Goal: Complete application form: Complete application form

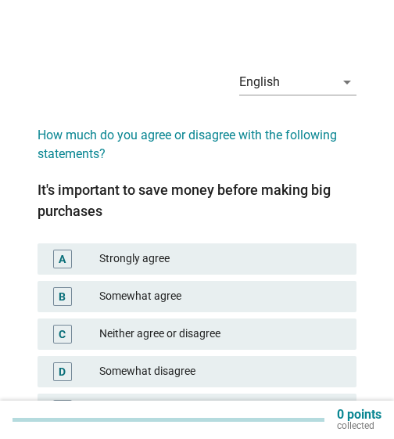
click at [155, 291] on div "Somewhat agree" at bounding box center [221, 296] width 245 height 19
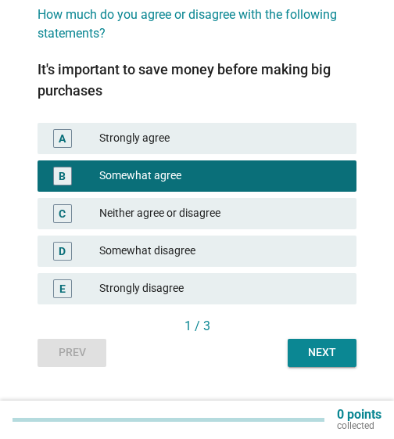
scroll to position [143, 0]
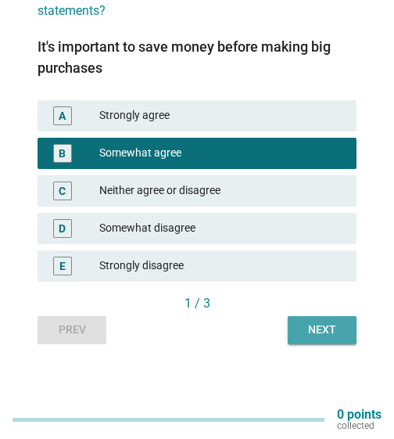
click at [331, 335] on div "Next" at bounding box center [322, 330] width 44 height 16
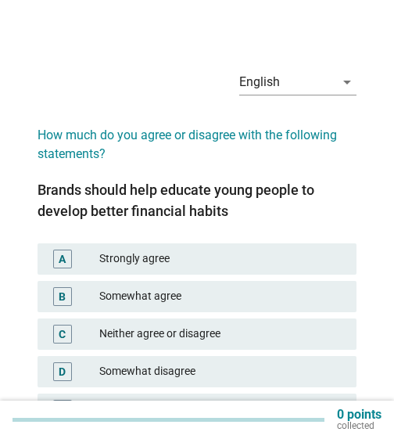
click at [117, 260] on div "Strongly agree" at bounding box center [221, 259] width 245 height 19
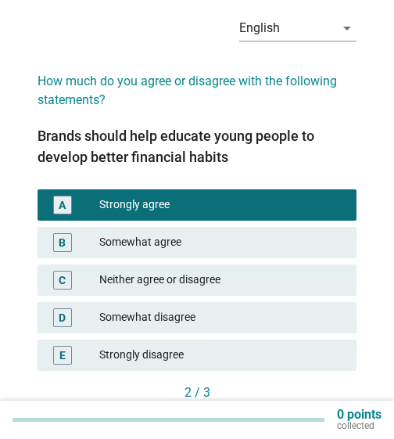
scroll to position [78, 0]
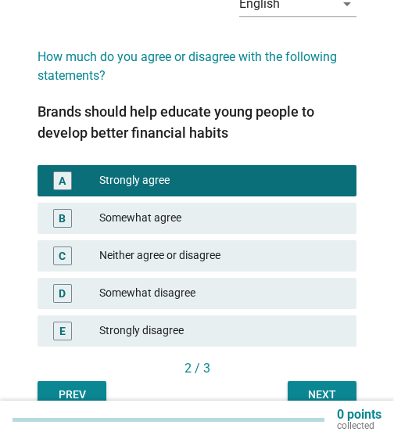
click at [338, 385] on button "Next" at bounding box center [322, 395] width 69 height 28
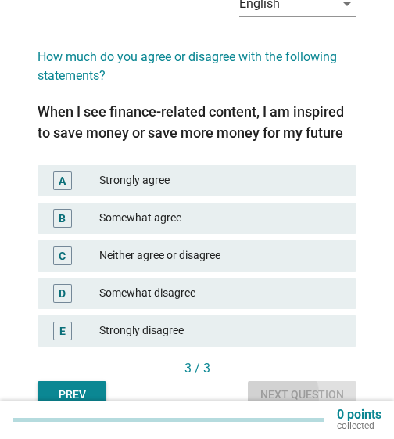
scroll to position [0, 0]
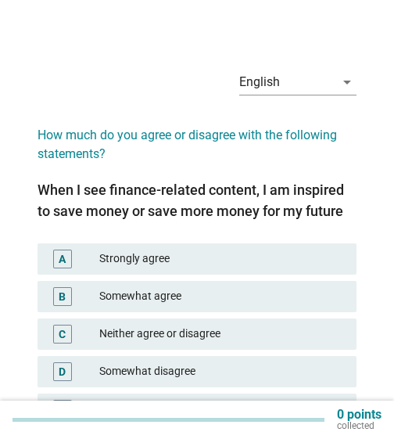
click at [170, 254] on div "Strongly agree" at bounding box center [221, 259] width 245 height 19
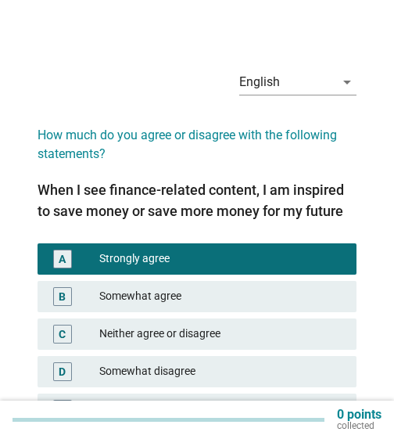
scroll to position [78, 0]
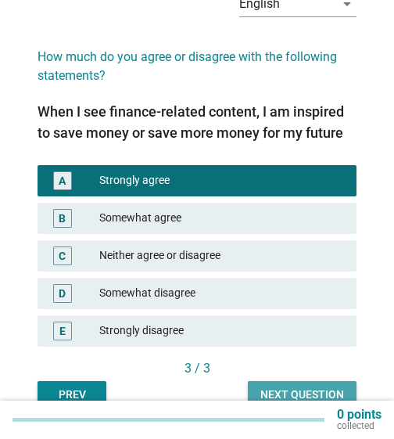
click at [340, 390] on div "Next question" at bounding box center [303, 395] width 84 height 16
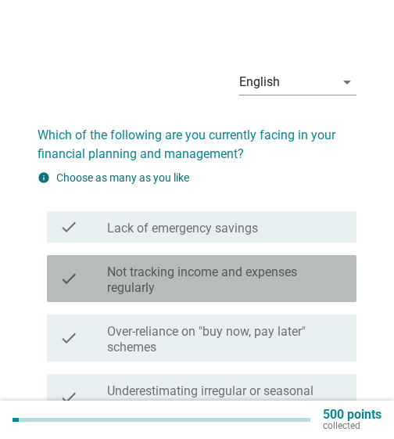
click at [222, 281] on label "Not tracking income and expenses regularly" at bounding box center [225, 279] width 237 height 31
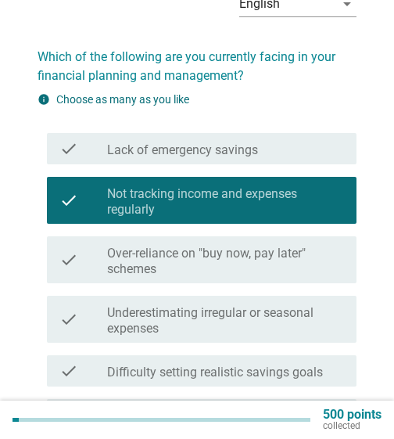
scroll to position [157, 0]
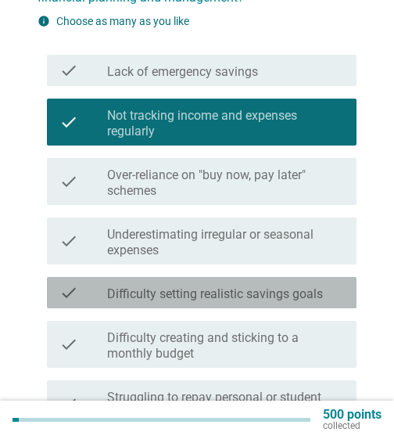
click at [252, 297] on label "Difficulty setting realistic savings goals" at bounding box center [215, 294] width 216 height 16
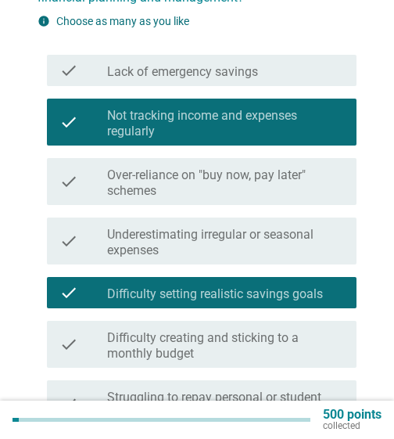
scroll to position [235, 0]
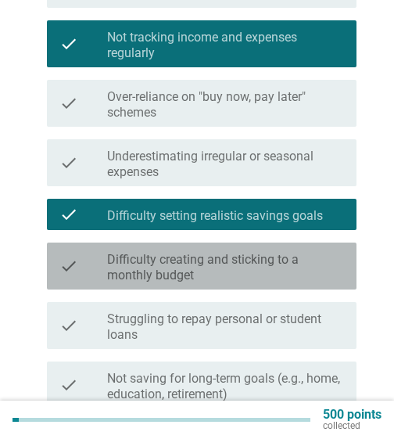
click at [235, 262] on label "Difficulty creating and sticking to a monthly budget" at bounding box center [225, 267] width 237 height 31
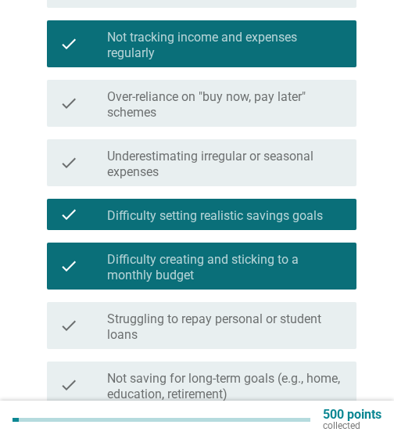
scroll to position [313, 0]
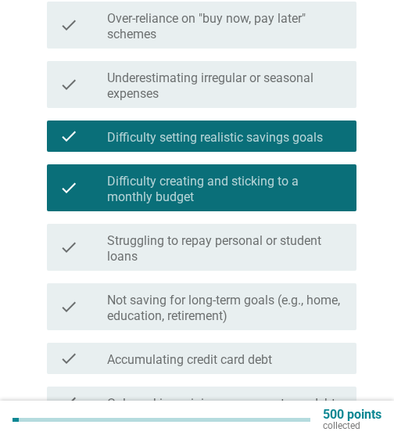
click at [236, 255] on label "Struggling to repay personal or student loans" at bounding box center [225, 248] width 237 height 31
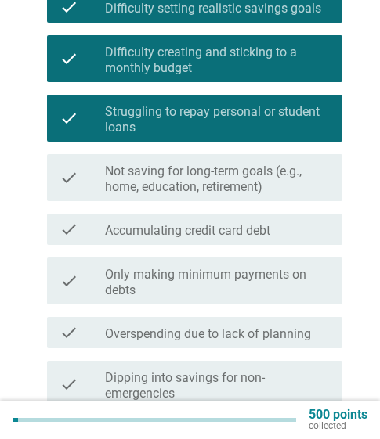
scroll to position [470, 0]
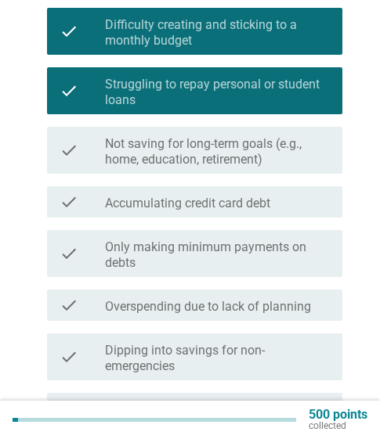
click at [226, 248] on label "Only making minimum payments on debts" at bounding box center [217, 254] width 225 height 31
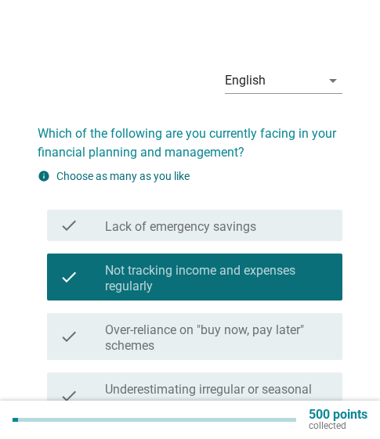
scroll to position [0, 0]
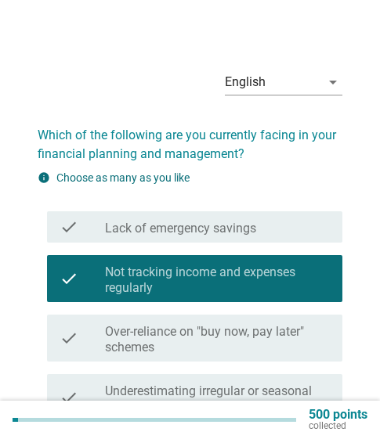
click at [263, 224] on div "check_box_outline_blank Lack of emergency savings" at bounding box center [217, 227] width 225 height 19
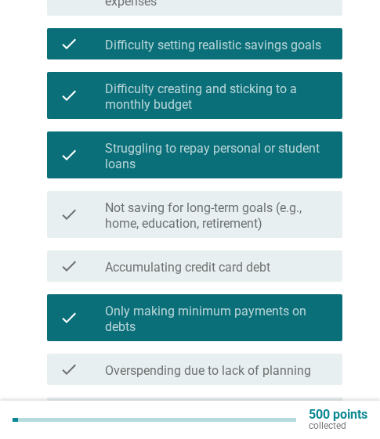
scroll to position [548, 0]
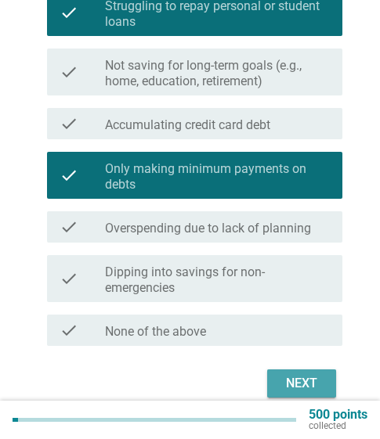
click at [312, 385] on div "Next" at bounding box center [301, 383] width 44 height 19
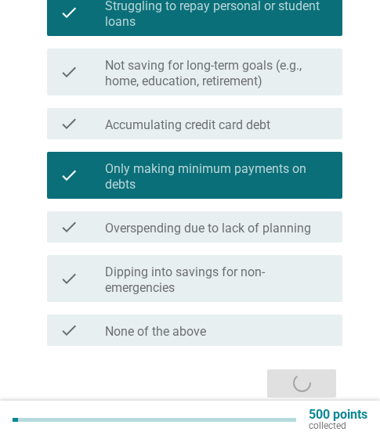
scroll to position [0, 0]
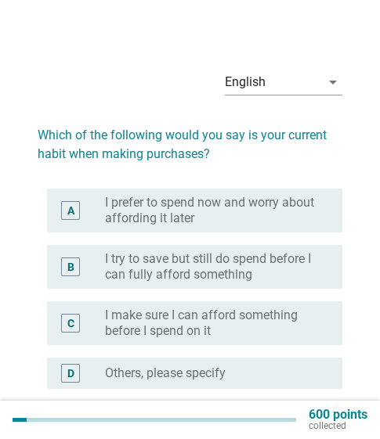
click at [264, 265] on label "I try to save but still do spend before I can fully afford something" at bounding box center [211, 266] width 212 height 31
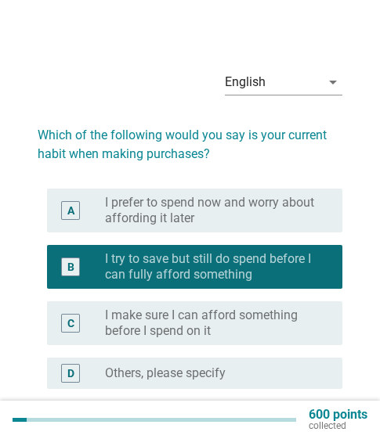
scroll to position [78, 0]
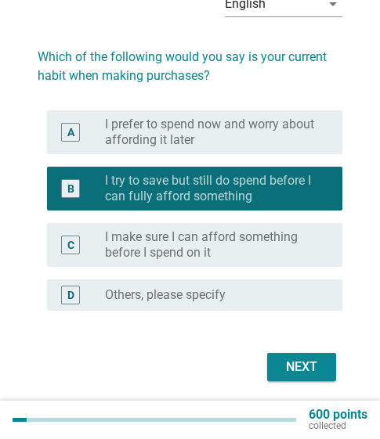
click at [296, 361] on div "Next" at bounding box center [301, 367] width 44 height 19
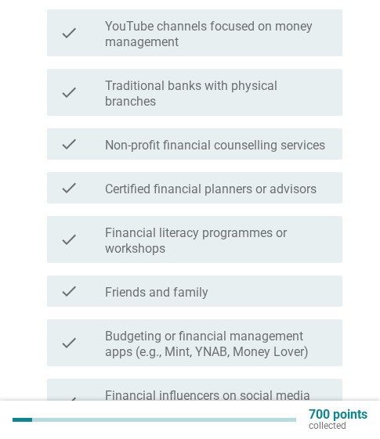
scroll to position [470, 0]
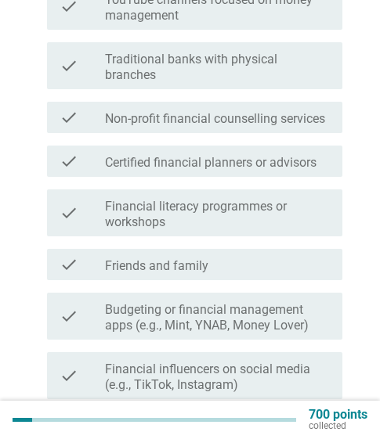
click at [227, 268] on div "check_box_outline_blank Friends and family" at bounding box center [217, 264] width 225 height 19
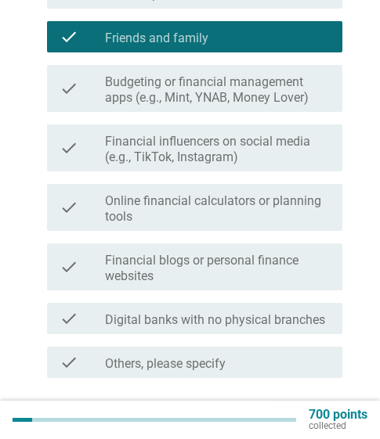
scroll to position [704, 0]
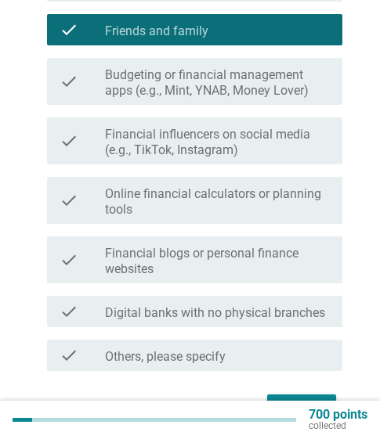
click at [272, 146] on label "Financial influencers on social media (e.g., TikTok, Instagram)" at bounding box center [217, 142] width 225 height 31
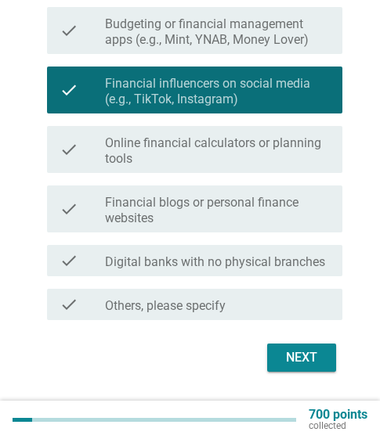
scroll to position [783, 0]
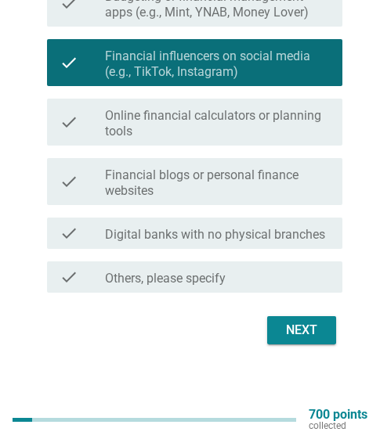
click at [299, 326] on div "Next" at bounding box center [301, 330] width 44 height 19
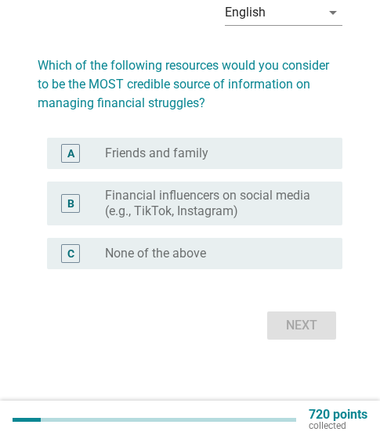
scroll to position [0, 0]
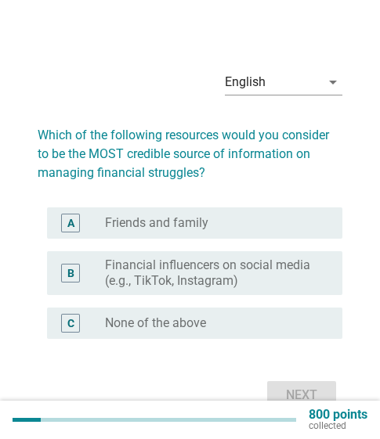
click at [271, 220] on div "radio_button_unchecked Friends and family" at bounding box center [211, 223] width 212 height 16
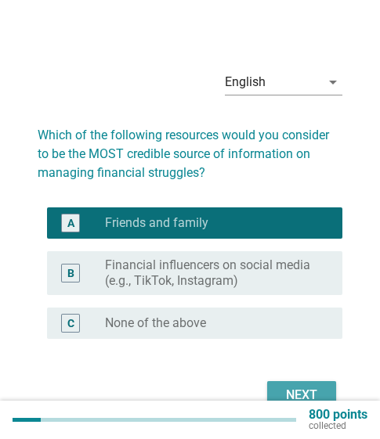
click at [320, 388] on div "Next" at bounding box center [301, 395] width 44 height 19
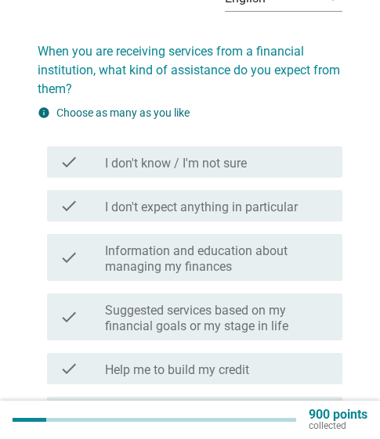
scroll to position [157, 0]
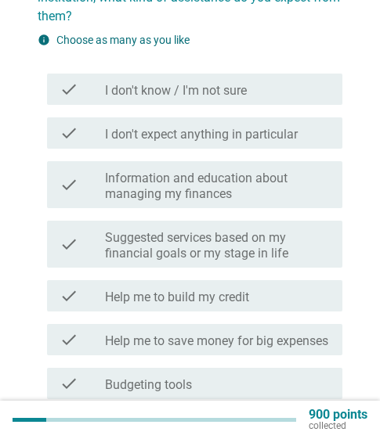
click at [237, 176] on label "Information and education about managing my finances" at bounding box center [217, 186] width 225 height 31
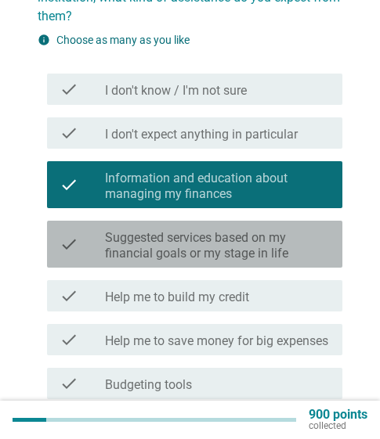
click at [246, 252] on label "Suggested services based on my financial goals or my stage in life" at bounding box center [217, 245] width 225 height 31
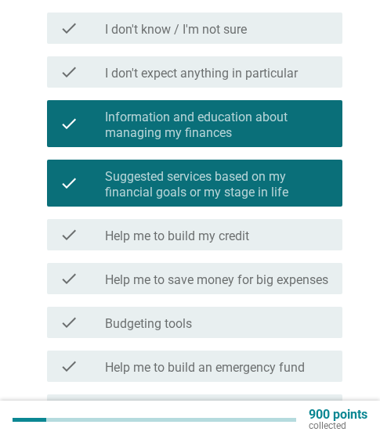
scroll to position [235, 0]
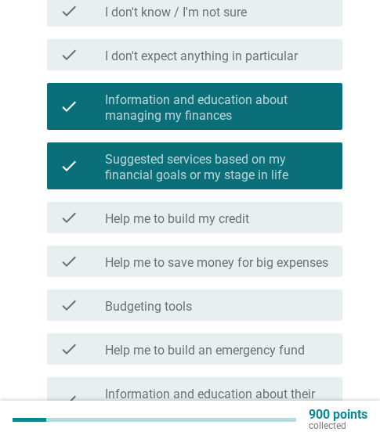
click at [272, 270] on label "Help me to save money for big expenses" at bounding box center [216, 263] width 223 height 16
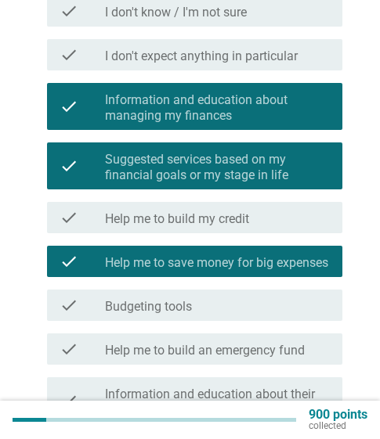
click at [260, 209] on div "check_box_outline_blank Help me to build my credit" at bounding box center [217, 217] width 225 height 19
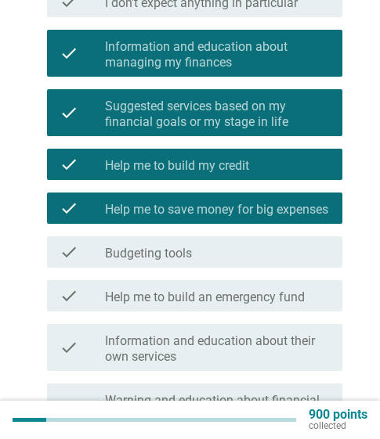
scroll to position [391, 0]
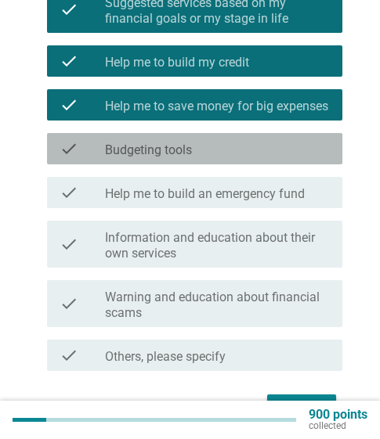
click at [225, 158] on div "check_box_outline_blank Budgeting tools" at bounding box center [217, 148] width 225 height 19
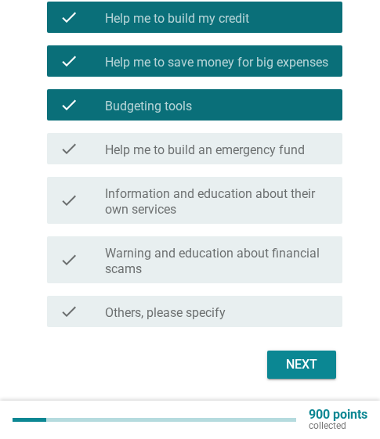
scroll to position [470, 0]
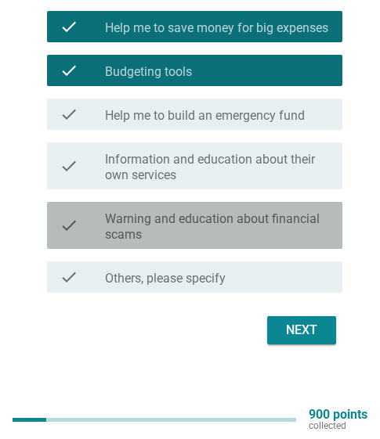
click at [238, 239] on label "Warning and education about financial scams" at bounding box center [217, 226] width 225 height 31
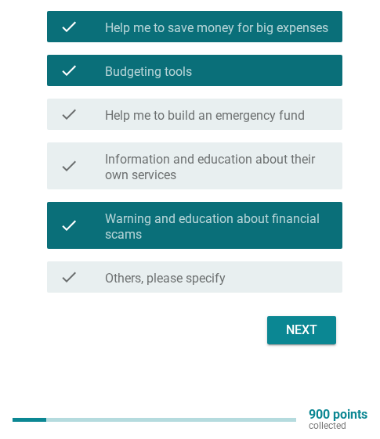
click at [315, 340] on div "Next" at bounding box center [301, 330] width 44 height 19
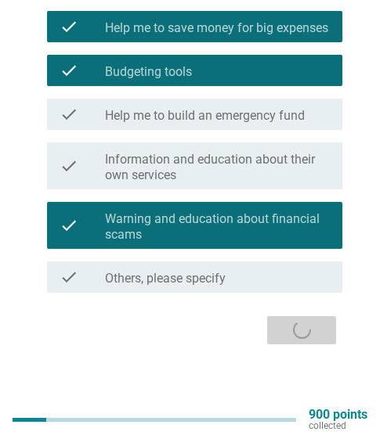
scroll to position [0, 0]
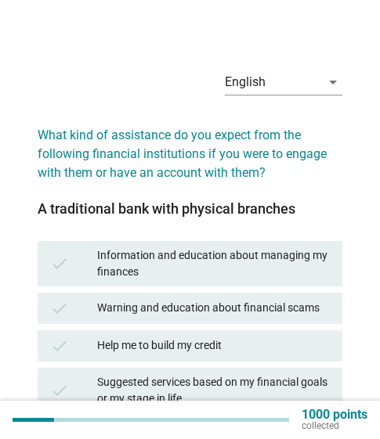
click at [259, 264] on div "Information and education about managing my finances" at bounding box center [213, 263] width 232 height 33
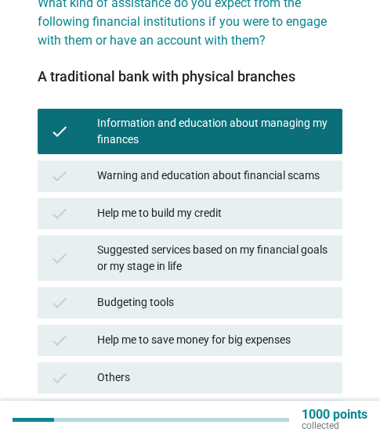
scroll to position [157, 0]
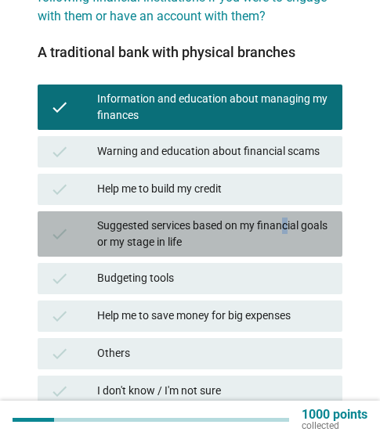
click at [282, 225] on div "Suggested services based on my financial goals or my stage in life" at bounding box center [213, 234] width 232 height 33
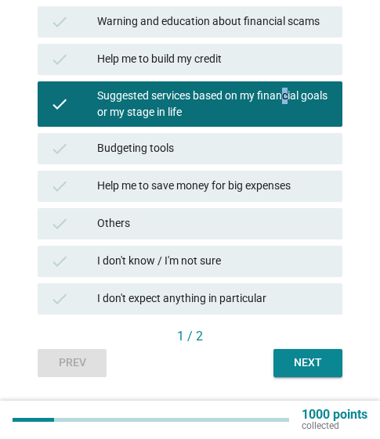
scroll to position [313, 0]
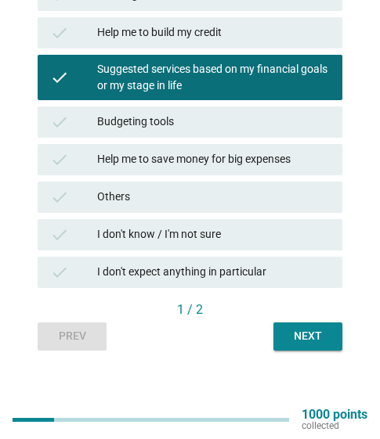
click at [236, 118] on div "Budgeting tools" at bounding box center [213, 122] width 232 height 19
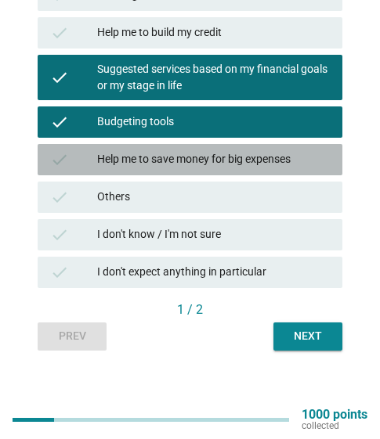
click at [253, 162] on div "Help me to save money for big expenses" at bounding box center [213, 159] width 232 height 19
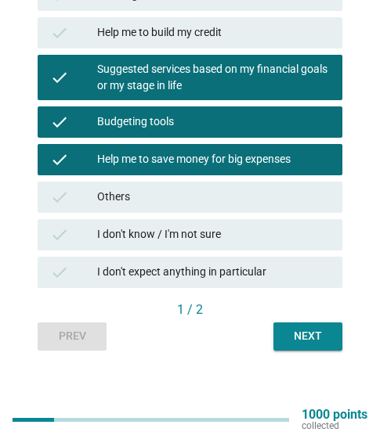
click at [311, 344] on div "Next" at bounding box center [308, 336] width 44 height 16
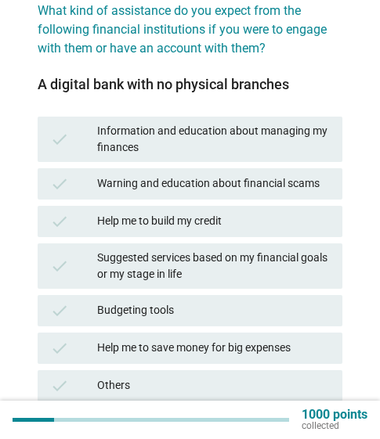
scroll to position [235, 0]
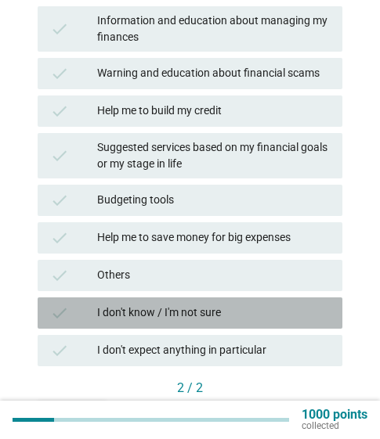
click at [221, 315] on div "I don't know / I'm not sure" at bounding box center [213, 313] width 232 height 19
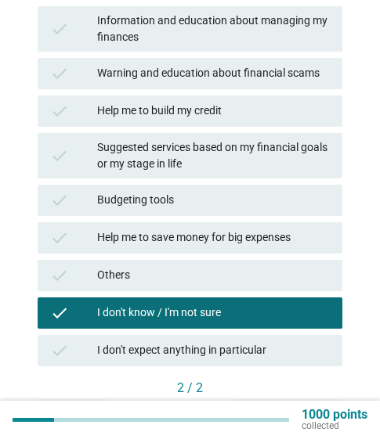
click at [228, 332] on div "check I don't expect anything in particular" at bounding box center [189, 351] width 311 height 38
click at [224, 345] on div "I don't expect anything in particular" at bounding box center [213, 350] width 232 height 19
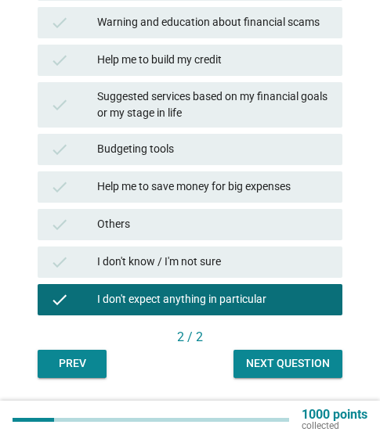
scroll to position [313, 0]
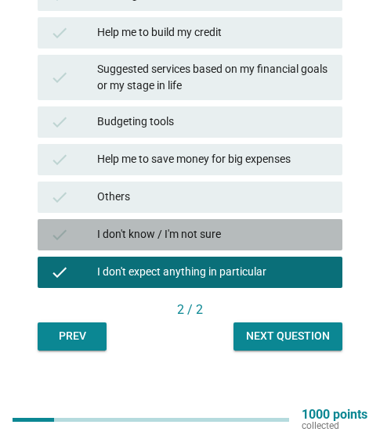
click at [237, 238] on div "I don't know / I'm not sure" at bounding box center [213, 234] width 232 height 19
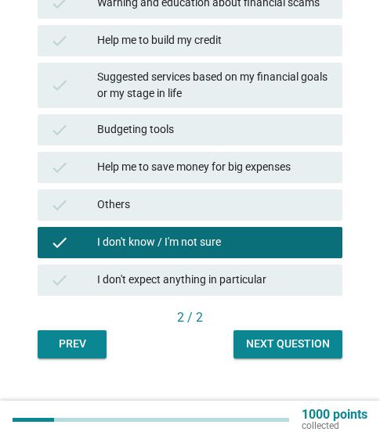
scroll to position [319, 0]
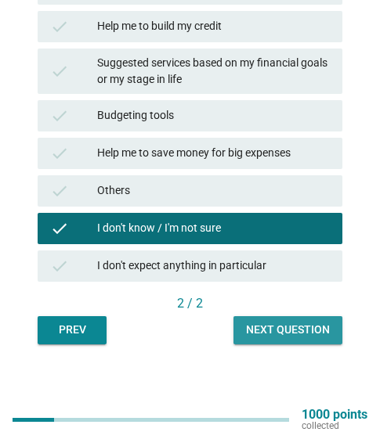
click at [293, 333] on div "Next question" at bounding box center [288, 330] width 84 height 16
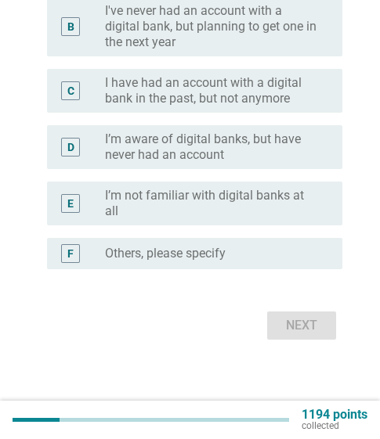
scroll to position [0, 0]
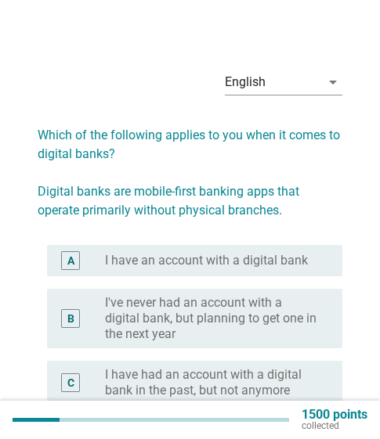
click at [275, 253] on label "I have an account with a digital bank" at bounding box center [206, 261] width 203 height 16
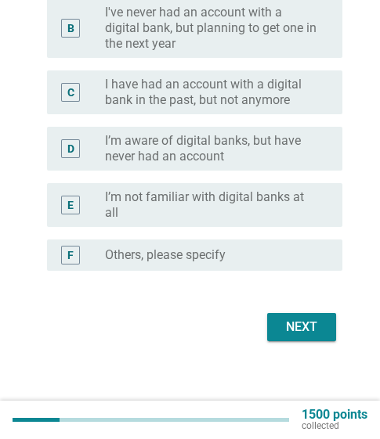
scroll to position [292, 0]
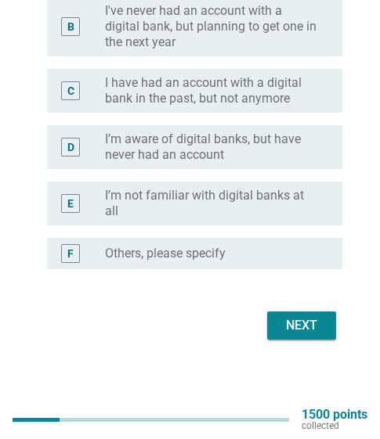
click at [275, 216] on label "I’m not familiar with digital banks at all" at bounding box center [211, 203] width 212 height 31
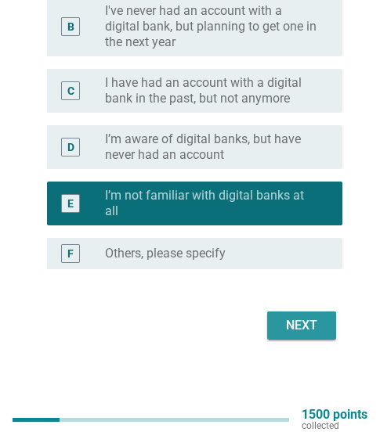
click at [310, 323] on div "Next" at bounding box center [301, 325] width 44 height 19
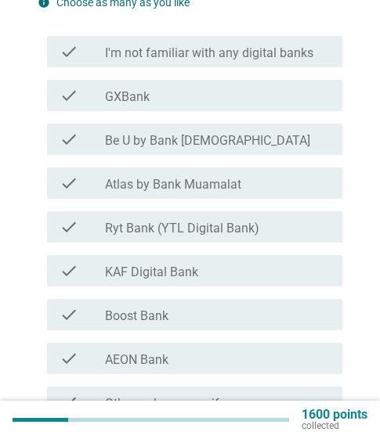
scroll to position [235, 0]
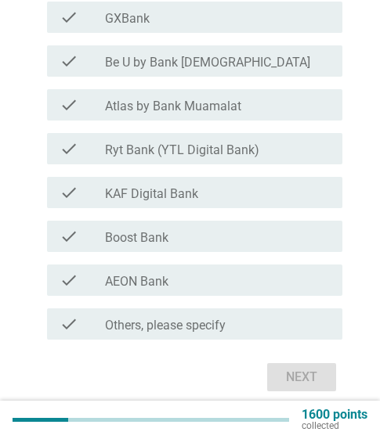
click at [266, 272] on div "check_box_outline_blank AEON Bank" at bounding box center [217, 280] width 225 height 19
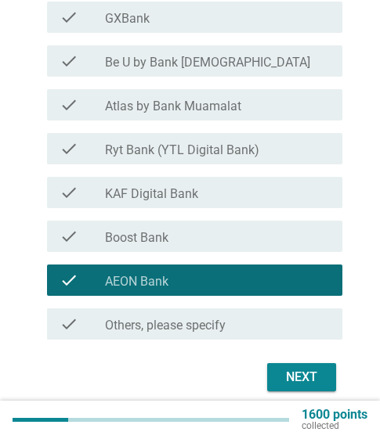
click at [325, 380] on button "Next" at bounding box center [301, 377] width 69 height 28
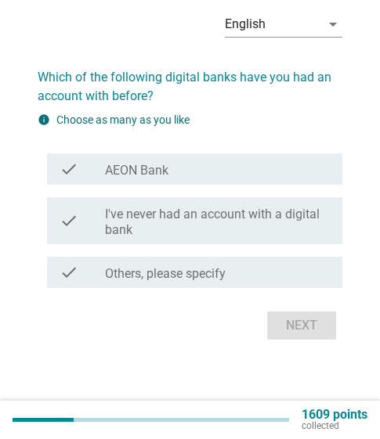
scroll to position [0, 0]
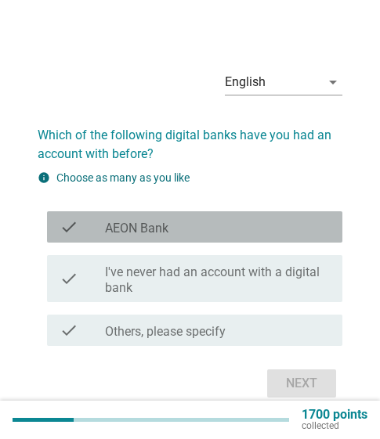
click at [271, 227] on div "check_box_outline_blank AEON Bank" at bounding box center [217, 227] width 225 height 19
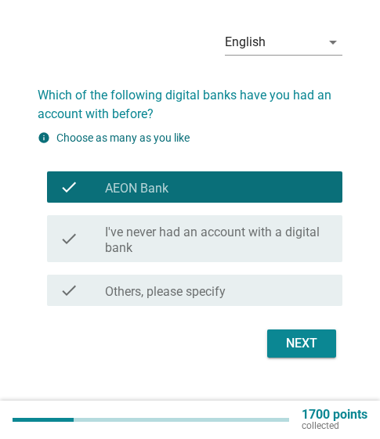
scroll to position [58, 0]
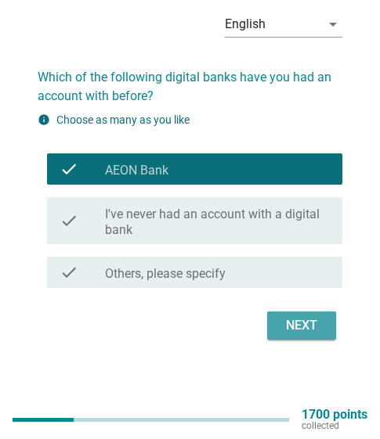
click at [297, 321] on div "Next" at bounding box center [301, 325] width 44 height 19
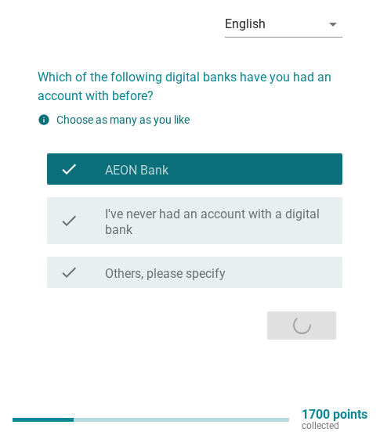
scroll to position [0, 0]
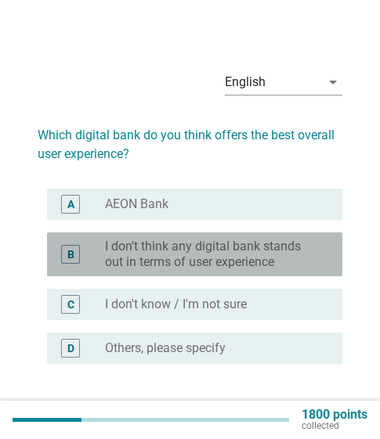
click at [248, 241] on label "I don't think any digital bank stands out in terms of user experience" at bounding box center [211, 254] width 212 height 31
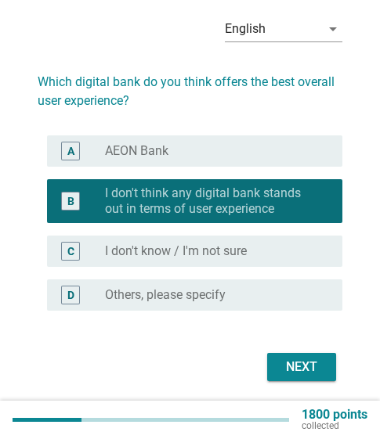
scroll to position [78, 0]
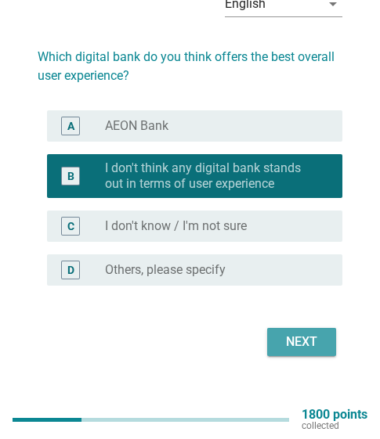
click at [304, 335] on div "Next" at bounding box center [301, 342] width 44 height 19
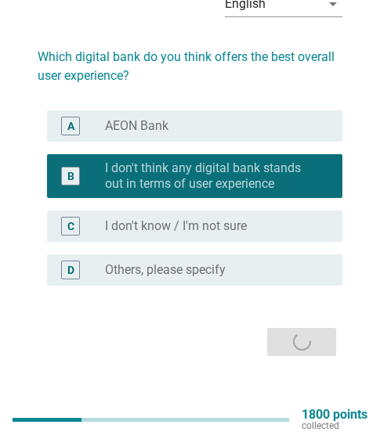
scroll to position [0, 0]
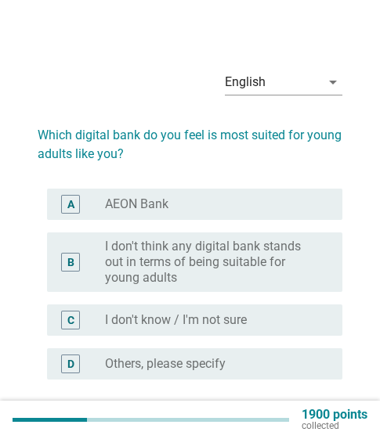
click at [263, 321] on div "radio_button_unchecked I don't know / I'm not sure" at bounding box center [211, 320] width 212 height 16
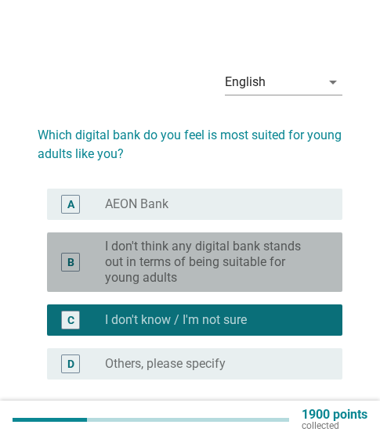
click at [263, 278] on label "I don't think any digital bank stands out in terms of being suitable for young …" at bounding box center [211, 262] width 212 height 47
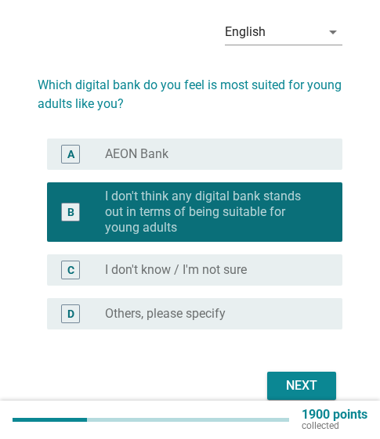
scroll to position [110, 0]
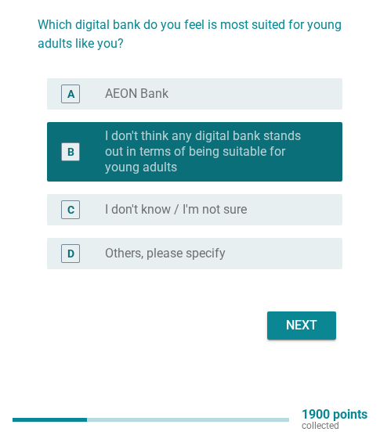
click at [300, 328] on div "Next" at bounding box center [301, 325] width 44 height 19
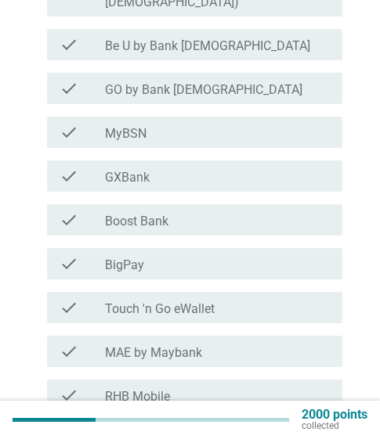
scroll to position [313, 0]
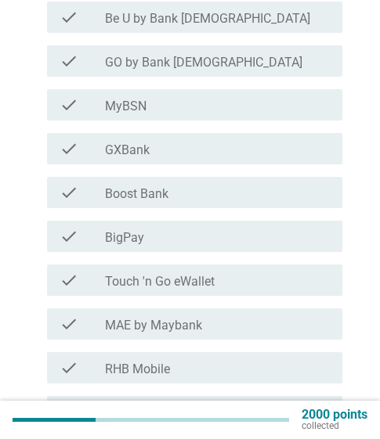
click at [257, 271] on div "check_box_outline_blank Touch 'n Go eWallet" at bounding box center [217, 280] width 225 height 19
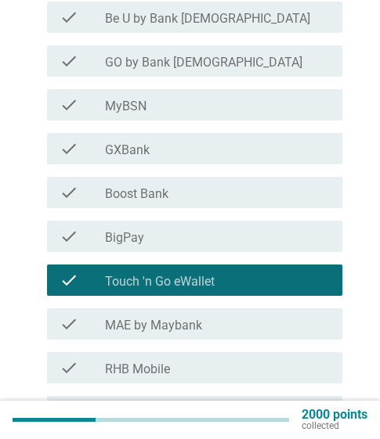
click at [264, 315] on div "check_box_outline_blank MAE by Maybank" at bounding box center [217, 324] width 225 height 19
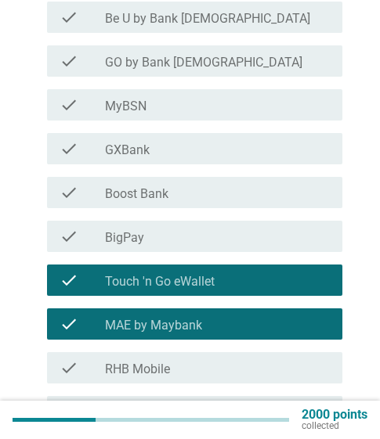
click at [254, 360] on div "check_box_outline_blank RHB Mobile" at bounding box center [217, 367] width 225 height 19
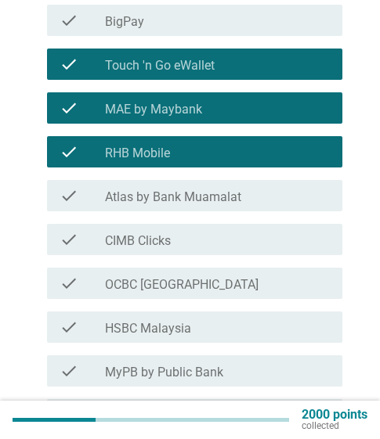
scroll to position [548, 0]
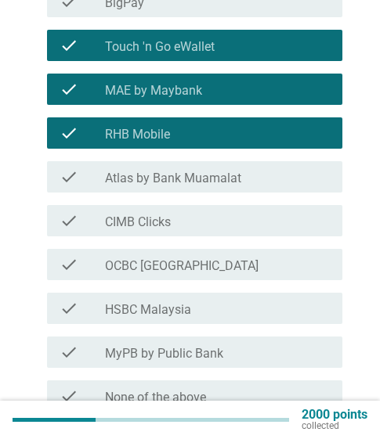
click at [211, 211] on div "check_box_outline_blank CIMB Clicks" at bounding box center [217, 220] width 225 height 19
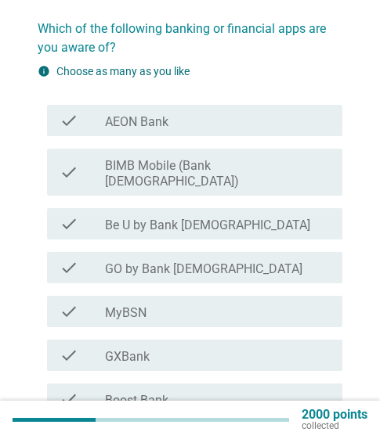
scroll to position [78, 0]
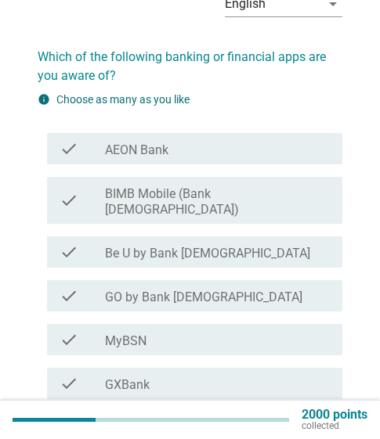
click at [251, 147] on div "check_box_outline_blank AEON Bank" at bounding box center [217, 148] width 225 height 19
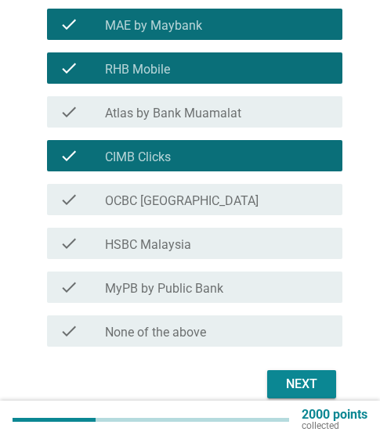
scroll to position [626, 0]
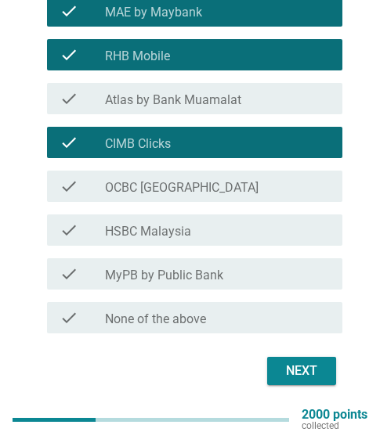
click at [306, 362] on div "Next" at bounding box center [301, 371] width 44 height 19
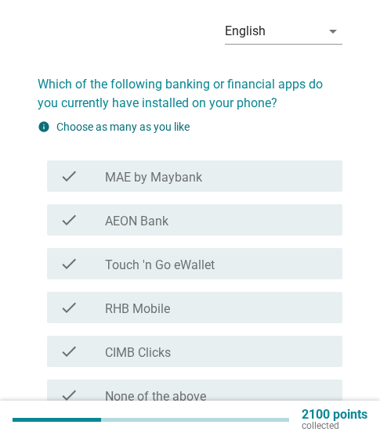
scroll to position [78, 0]
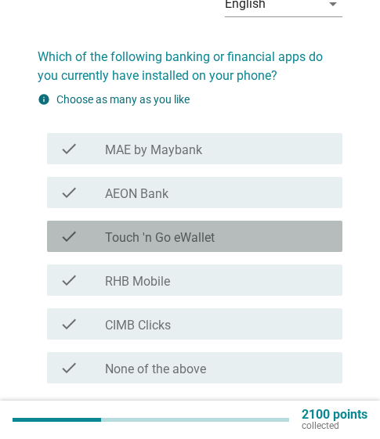
click at [229, 236] on div "check_box_outline_blank Touch 'n Go eWallet" at bounding box center [217, 236] width 225 height 19
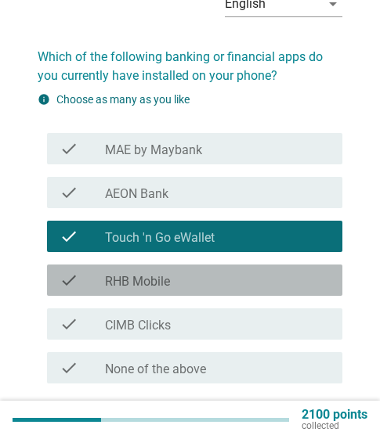
click at [239, 280] on div "check_box_outline_blank RHB Mobile" at bounding box center [217, 280] width 225 height 19
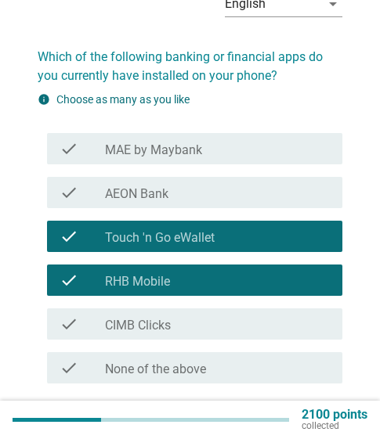
click at [243, 318] on div "check_box_outline_blank CIMB Clicks" at bounding box center [217, 324] width 225 height 19
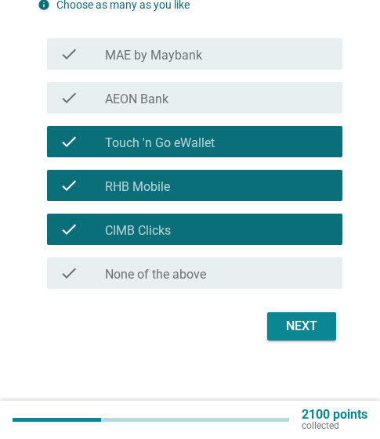
scroll to position [174, 0]
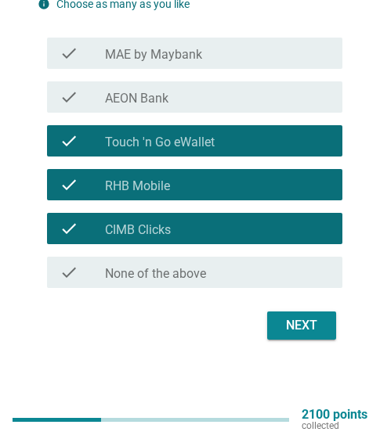
click at [300, 328] on div "Next" at bounding box center [301, 325] width 44 height 19
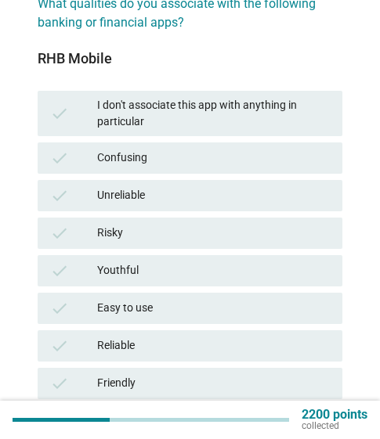
scroll to position [157, 0]
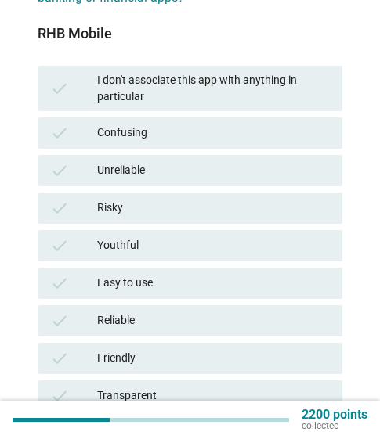
click at [264, 250] on div "Youthful" at bounding box center [213, 245] width 232 height 19
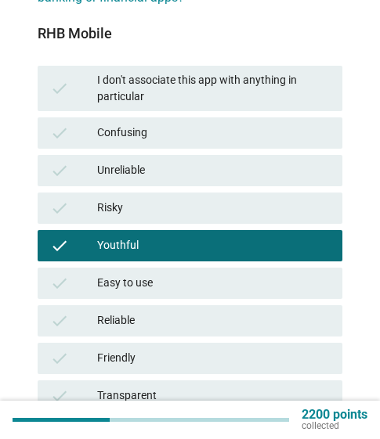
click at [259, 289] on div "Easy to use" at bounding box center [213, 283] width 232 height 19
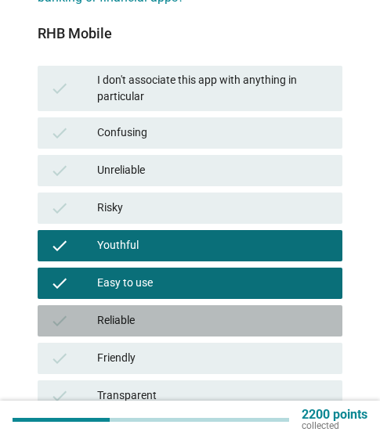
click at [254, 326] on div "Reliable" at bounding box center [213, 320] width 232 height 19
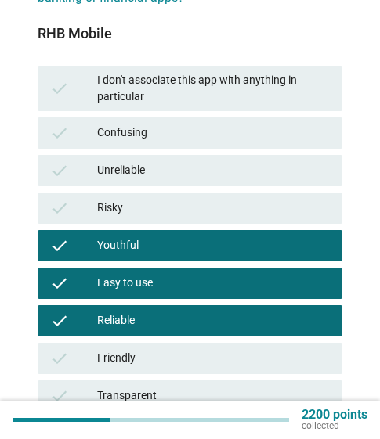
click at [257, 369] on div "check Friendly" at bounding box center [190, 358] width 304 height 31
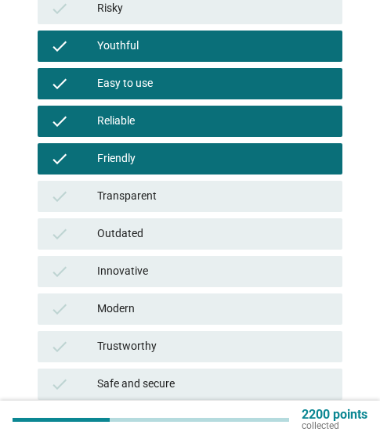
scroll to position [391, 0]
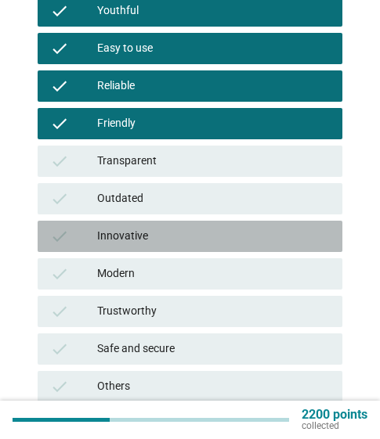
click at [232, 239] on div "Innovative" at bounding box center [213, 236] width 232 height 19
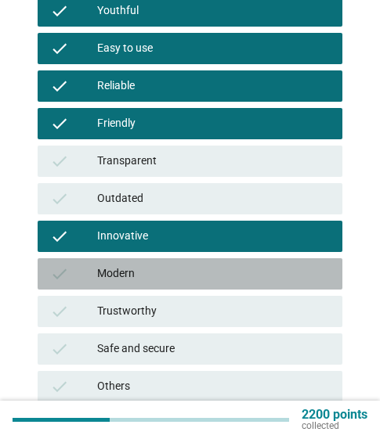
click at [228, 286] on div "check Modern" at bounding box center [190, 273] width 304 height 31
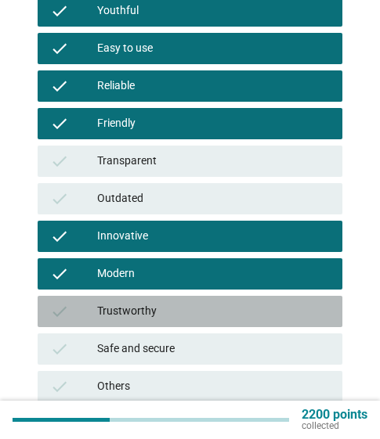
click at [225, 311] on div "Trustworthy" at bounding box center [213, 311] width 232 height 19
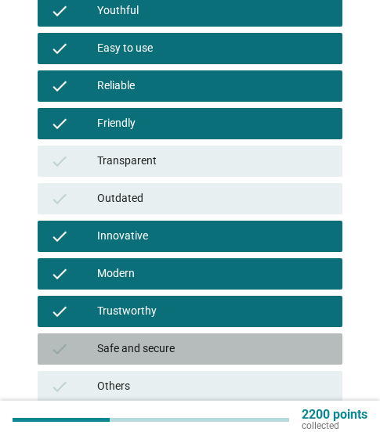
click at [230, 345] on div "Safe and secure" at bounding box center [213, 349] width 232 height 19
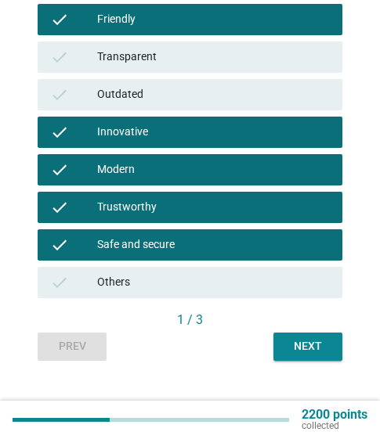
scroll to position [512, 0]
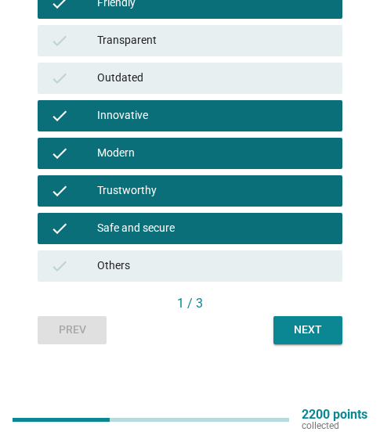
click at [304, 328] on div "Next" at bounding box center [308, 330] width 44 height 16
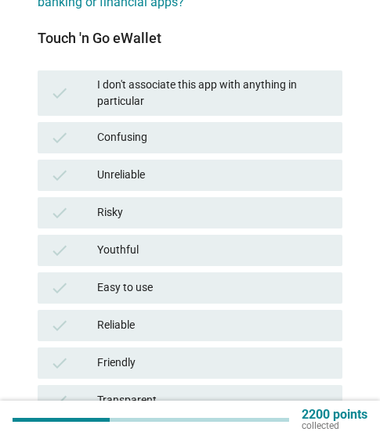
scroll to position [157, 0]
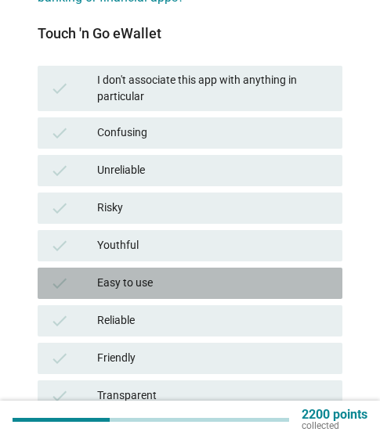
click at [234, 289] on div "Easy to use" at bounding box center [213, 283] width 232 height 19
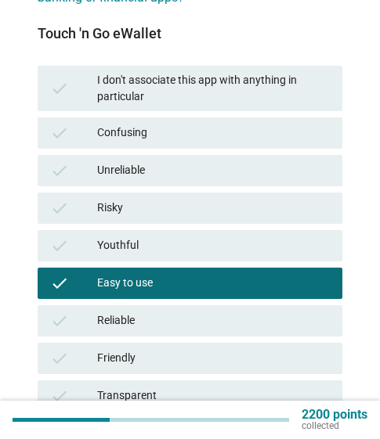
click at [230, 316] on div "Reliable" at bounding box center [213, 320] width 232 height 19
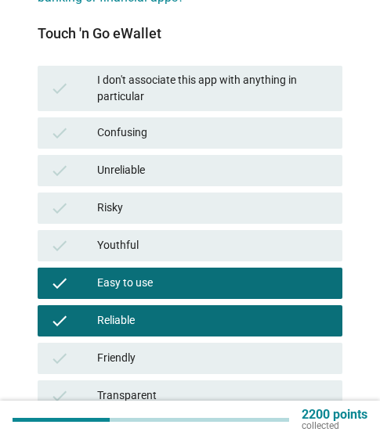
click at [237, 354] on div "Friendly" at bounding box center [213, 358] width 232 height 19
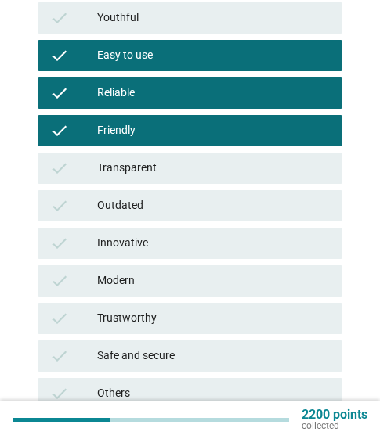
scroll to position [391, 0]
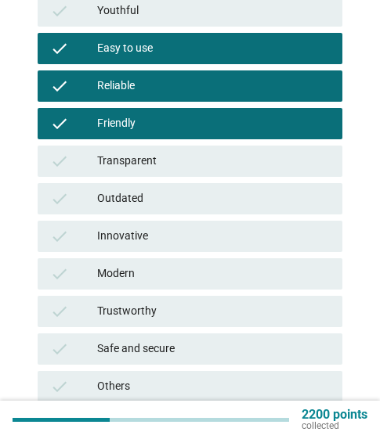
click at [225, 268] on div "Modern" at bounding box center [213, 273] width 232 height 19
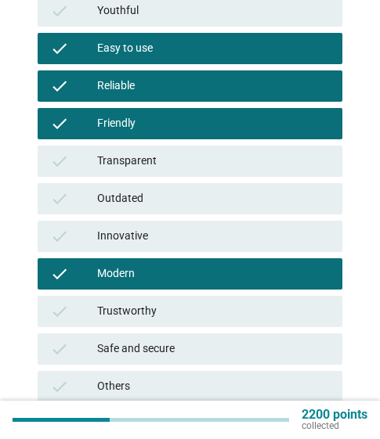
click at [232, 313] on div "Trustworthy" at bounding box center [213, 311] width 232 height 19
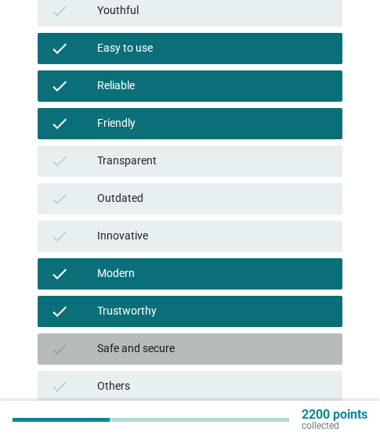
drag, startPoint x: 215, startPoint y: 350, endPoint x: 233, endPoint y: 344, distance: 19.1
click at [215, 351] on div "Safe and secure" at bounding box center [213, 349] width 232 height 19
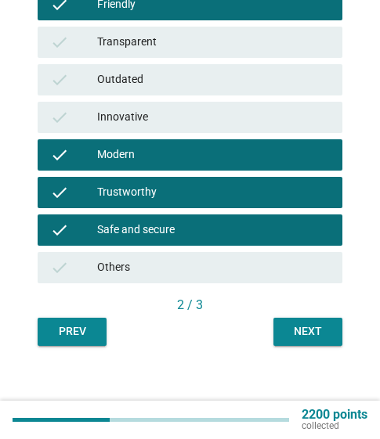
scroll to position [512, 0]
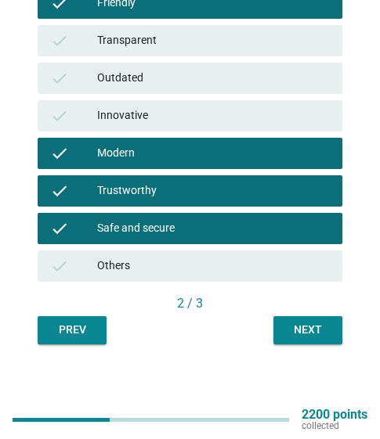
click at [301, 330] on div "Next" at bounding box center [308, 330] width 44 height 16
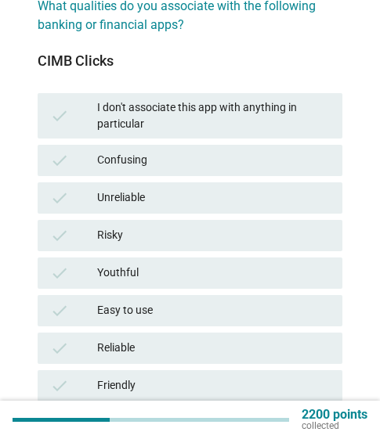
scroll to position [157, 0]
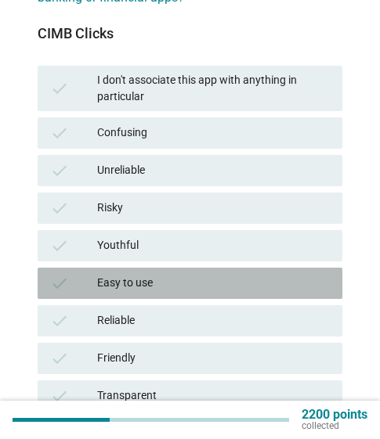
click at [257, 288] on div "Easy to use" at bounding box center [213, 283] width 232 height 19
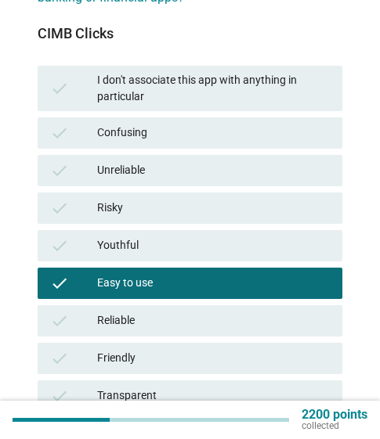
click at [239, 321] on div "Reliable" at bounding box center [213, 320] width 232 height 19
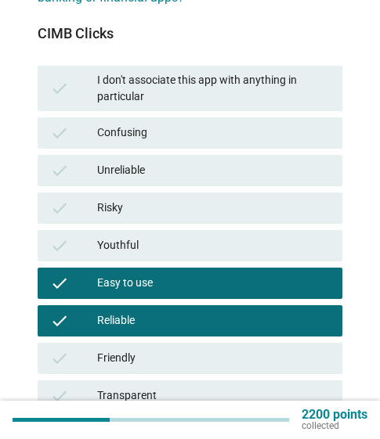
click at [258, 264] on div "check Easy to use" at bounding box center [189, 283] width 311 height 38
click at [259, 248] on div "Youthful" at bounding box center [213, 245] width 232 height 19
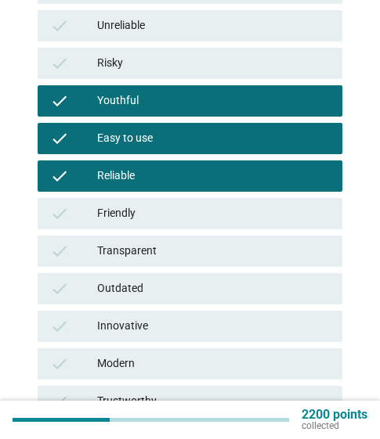
scroll to position [313, 0]
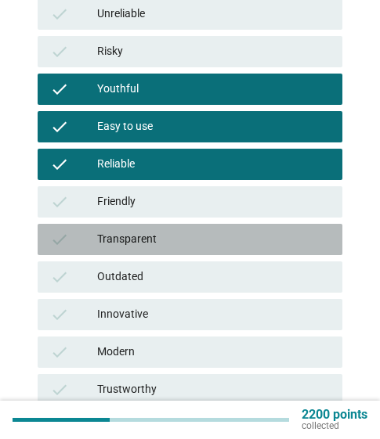
click at [205, 241] on div "Transparent" at bounding box center [213, 239] width 232 height 19
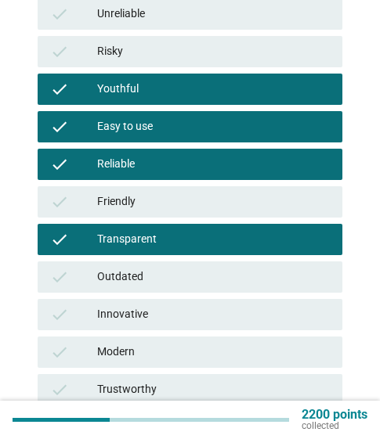
click at [221, 207] on div "Friendly" at bounding box center [213, 202] width 232 height 19
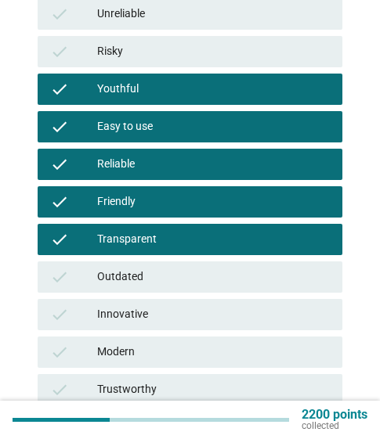
click at [232, 282] on div "Outdated" at bounding box center [213, 277] width 232 height 19
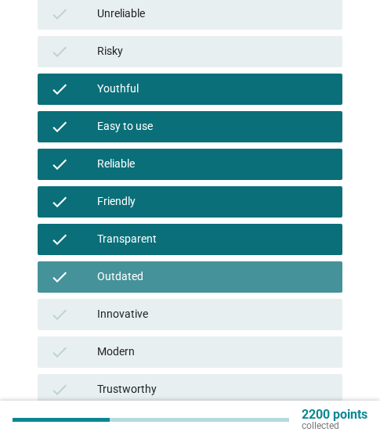
click at [230, 278] on div "Outdated" at bounding box center [213, 277] width 232 height 19
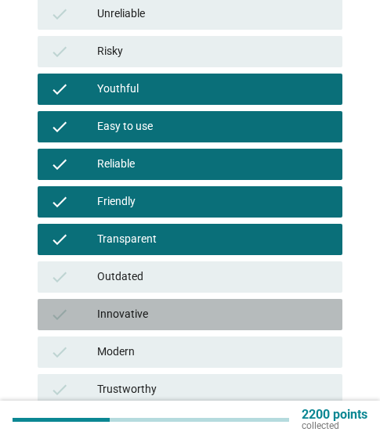
drag, startPoint x: 224, startPoint y: 311, endPoint x: 221, endPoint y: 323, distance: 12.7
click at [223, 311] on div "Innovative" at bounding box center [213, 314] width 232 height 19
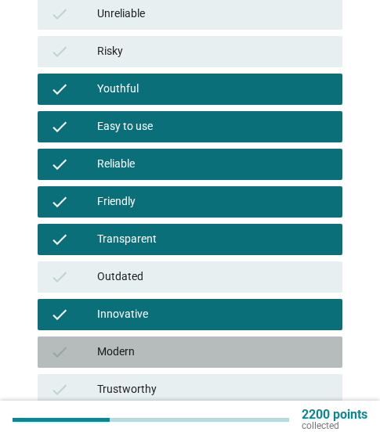
click at [206, 358] on div "Modern" at bounding box center [213, 352] width 232 height 19
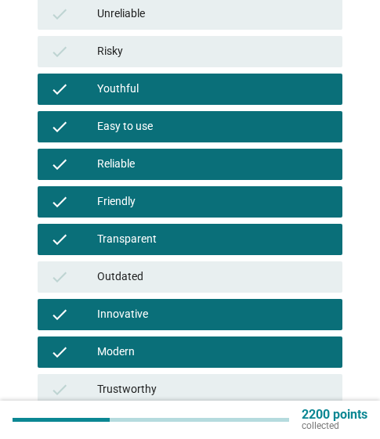
drag, startPoint x: 200, startPoint y: 386, endPoint x: 200, endPoint y: 376, distance: 10.2
click at [199, 387] on div "Trustworthy" at bounding box center [213, 389] width 232 height 19
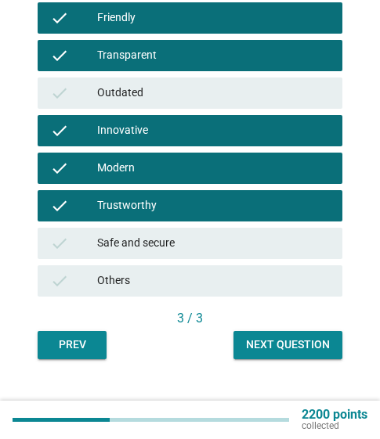
scroll to position [512, 0]
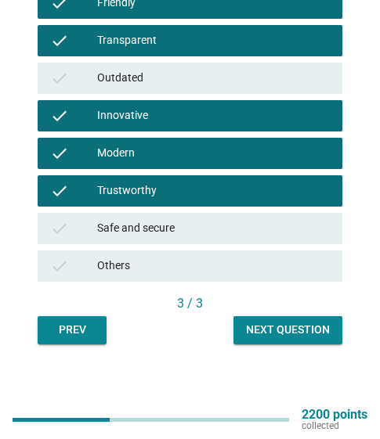
click at [214, 221] on div "Safe and secure" at bounding box center [213, 228] width 232 height 19
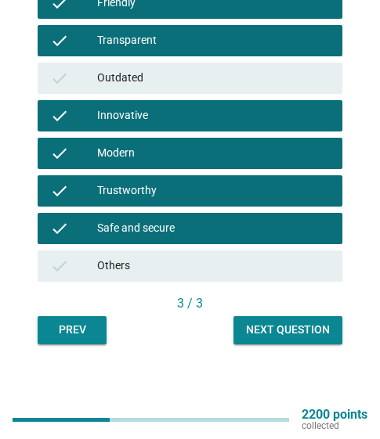
click at [272, 329] on div "Next question" at bounding box center [288, 330] width 84 height 16
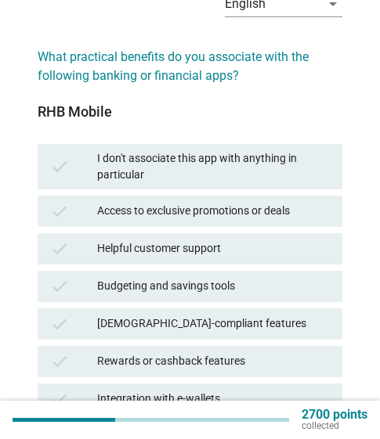
scroll to position [157, 0]
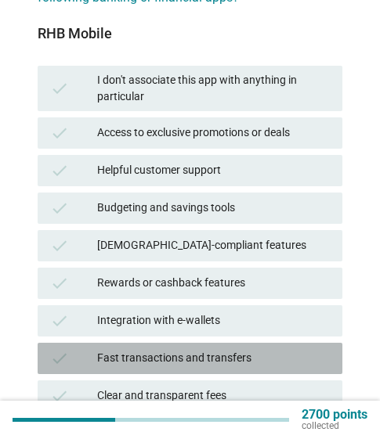
click at [240, 358] on div "Fast transactions and transfers" at bounding box center [213, 358] width 232 height 19
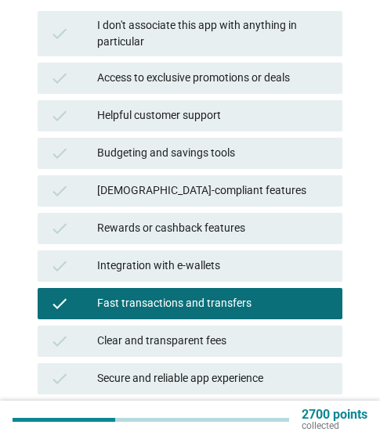
scroll to position [235, 0]
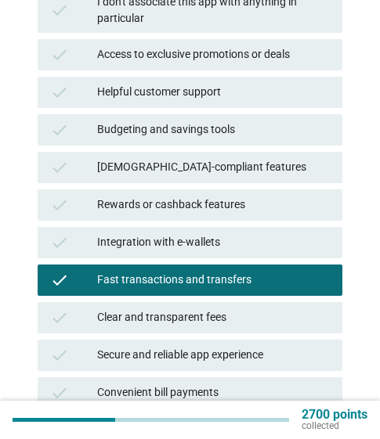
click at [222, 320] on div "Clear and transparent fees" at bounding box center [213, 317] width 232 height 19
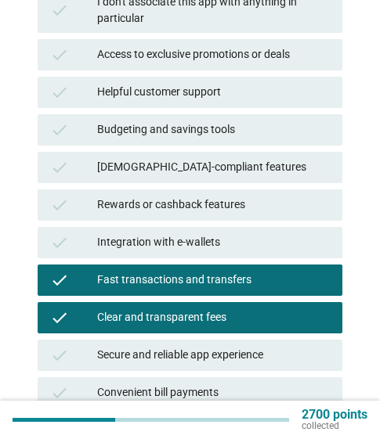
click at [217, 351] on div "Secure and reliable app experience" at bounding box center [213, 355] width 232 height 19
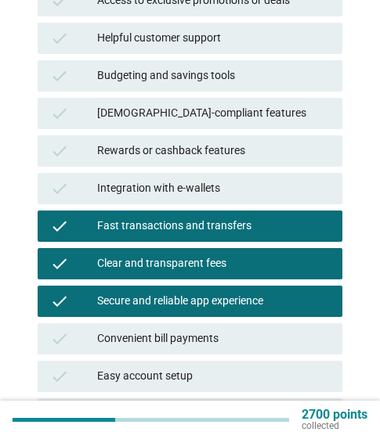
scroll to position [313, 0]
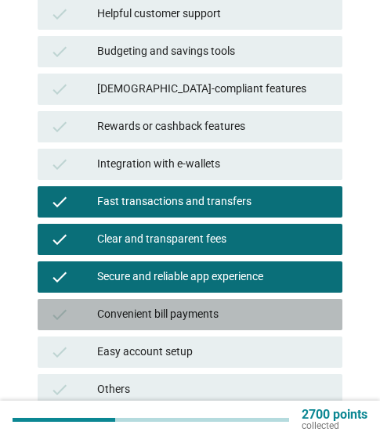
click at [246, 312] on div "Convenient bill payments" at bounding box center [213, 314] width 232 height 19
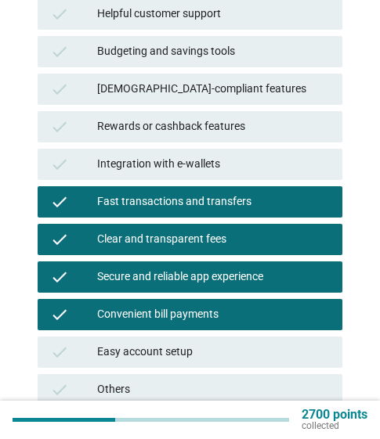
click at [216, 355] on div "Easy account setup" at bounding box center [213, 352] width 232 height 19
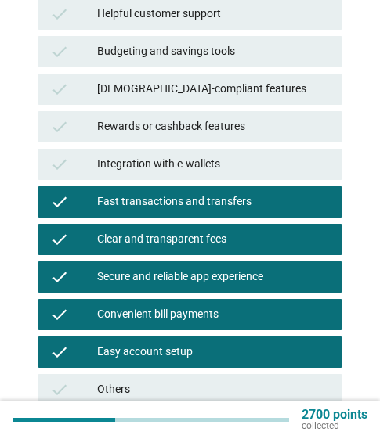
scroll to position [391, 0]
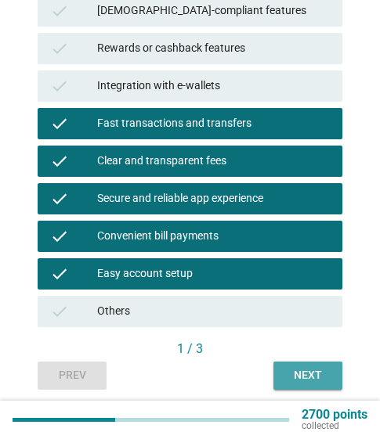
click at [306, 372] on div "Next" at bounding box center [308, 375] width 44 height 16
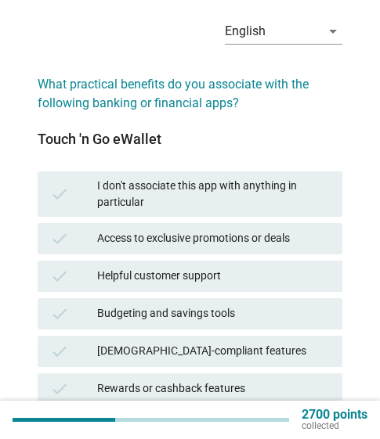
scroll to position [78, 0]
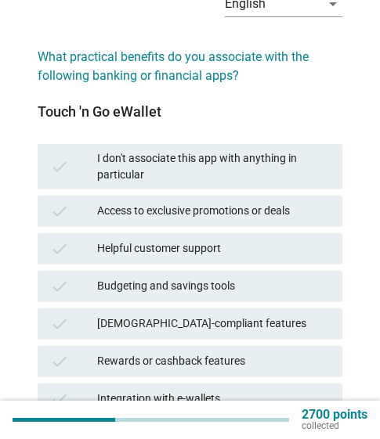
click at [250, 291] on div "Budgeting and savings tools" at bounding box center [213, 286] width 232 height 19
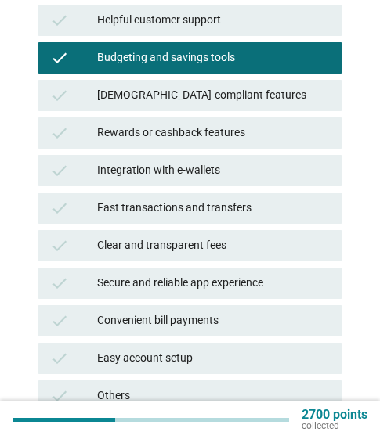
scroll to position [313, 0]
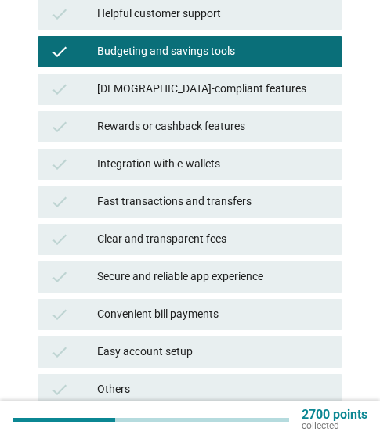
click at [226, 207] on div "Fast transactions and transfers" at bounding box center [213, 202] width 232 height 19
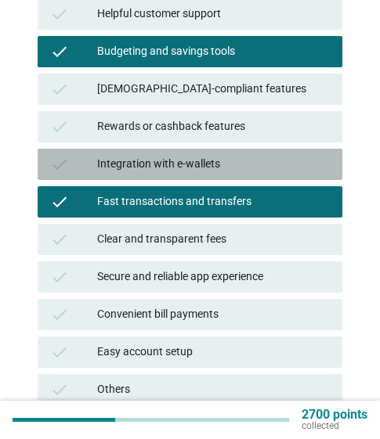
click at [232, 167] on div "Integration with e-wallets" at bounding box center [213, 164] width 232 height 19
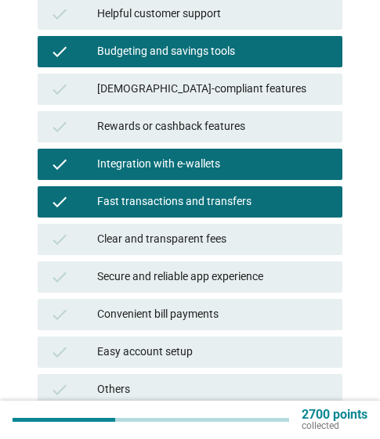
click at [219, 356] on div "Easy account setup" at bounding box center [213, 352] width 232 height 19
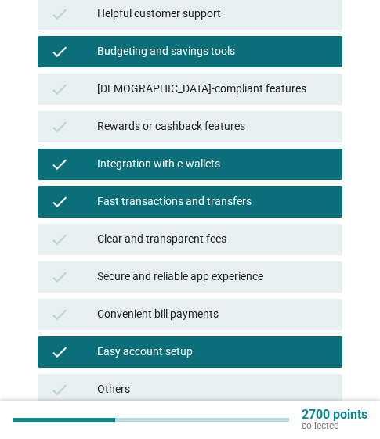
click at [229, 318] on div "Convenient bill payments" at bounding box center [213, 314] width 232 height 19
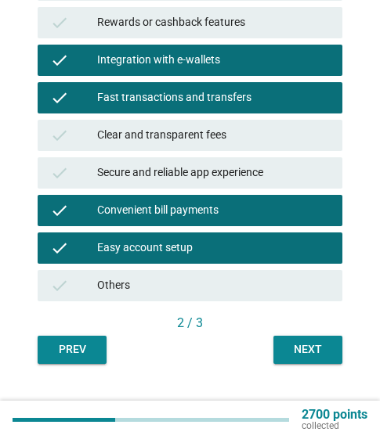
scroll to position [437, 0]
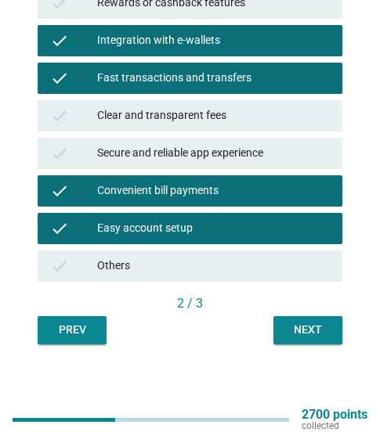
click at [315, 334] on div "Next" at bounding box center [308, 330] width 44 height 16
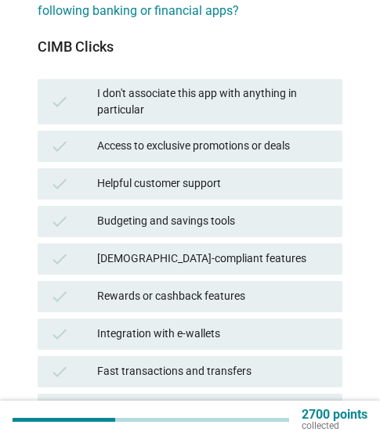
scroll to position [157, 0]
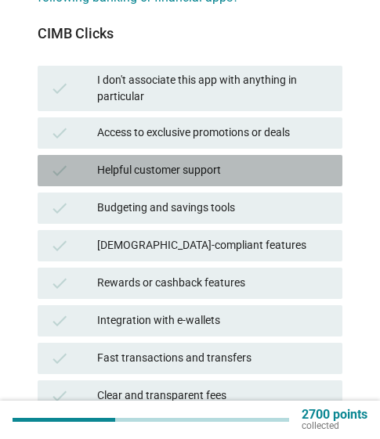
click at [216, 169] on div "Helpful customer support" at bounding box center [213, 170] width 232 height 19
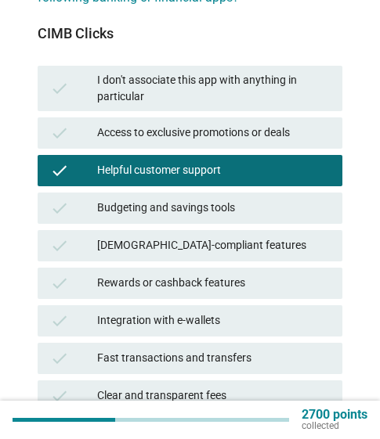
click at [225, 217] on div "Budgeting and savings tools" at bounding box center [213, 208] width 232 height 19
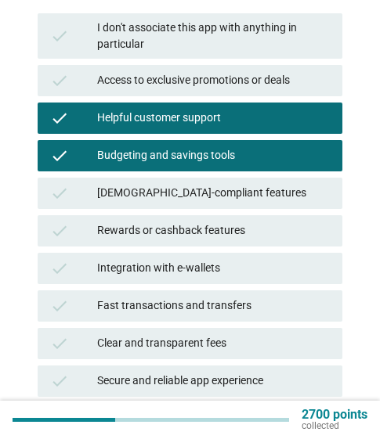
scroll to position [235, 0]
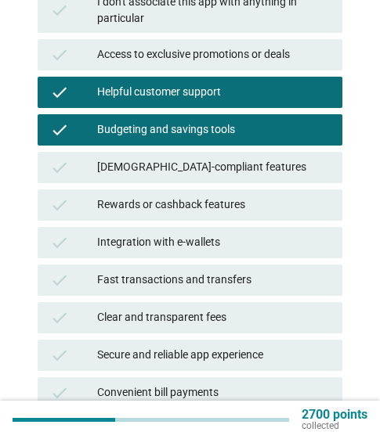
click at [207, 245] on div "Integration with e-wallets" at bounding box center [213, 242] width 232 height 19
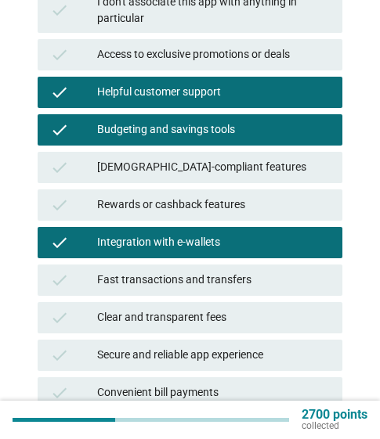
click at [215, 277] on div "Fast transactions and transfers" at bounding box center [213, 280] width 232 height 19
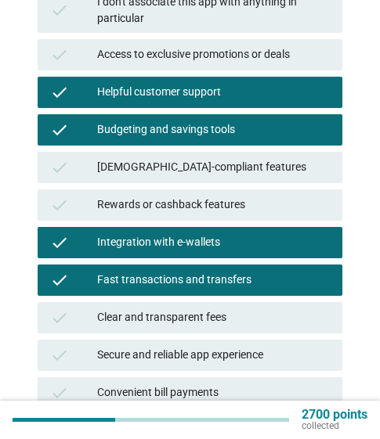
click at [225, 319] on div "Clear and transparent fees" at bounding box center [213, 317] width 232 height 19
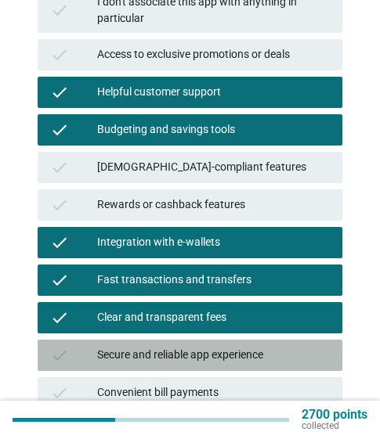
click at [222, 354] on div "Secure and reliable app experience" at bounding box center [213, 355] width 232 height 19
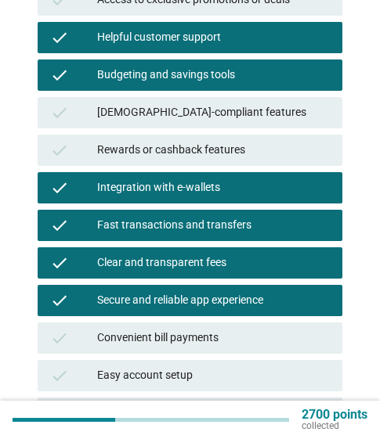
scroll to position [313, 0]
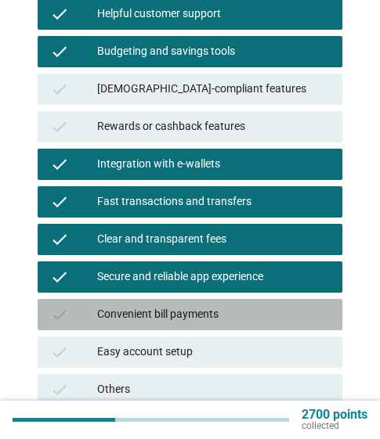
click at [209, 314] on div "Convenient bill payments" at bounding box center [213, 314] width 232 height 19
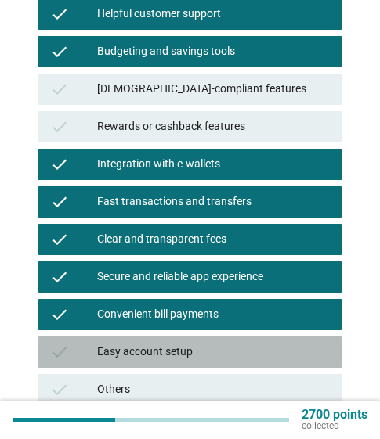
click at [214, 347] on div "Easy account setup" at bounding box center [213, 352] width 232 height 19
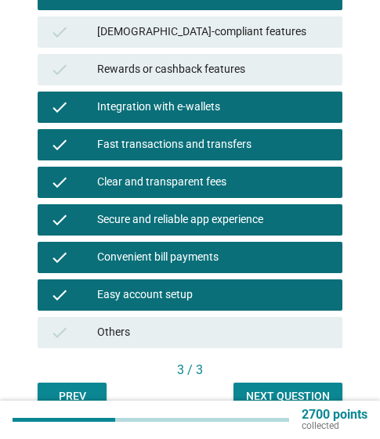
scroll to position [437, 0]
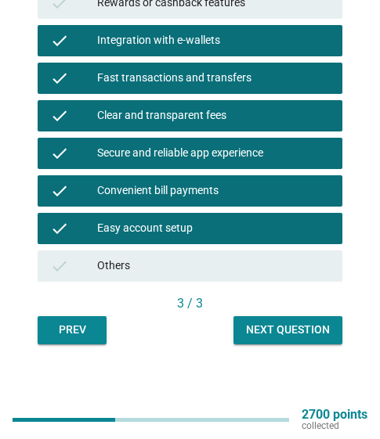
click at [299, 328] on div "Next question" at bounding box center [288, 330] width 84 height 16
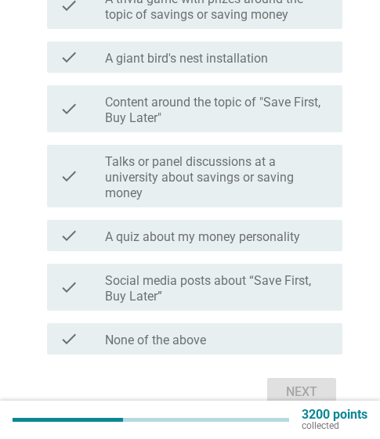
scroll to position [313, 0]
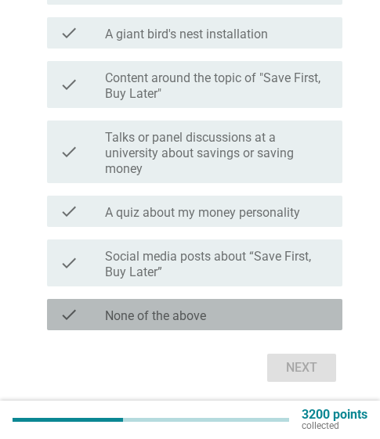
click at [246, 317] on div "check_box_outline_blank None of the above" at bounding box center [217, 314] width 225 height 19
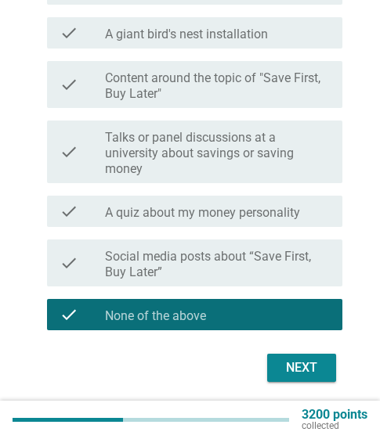
click at [297, 369] on div "Next" at bounding box center [301, 367] width 44 height 19
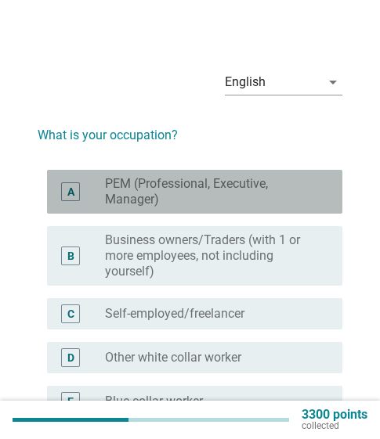
click at [259, 192] on label "PEM (Professional, Executive, Manager)" at bounding box center [211, 191] width 212 height 31
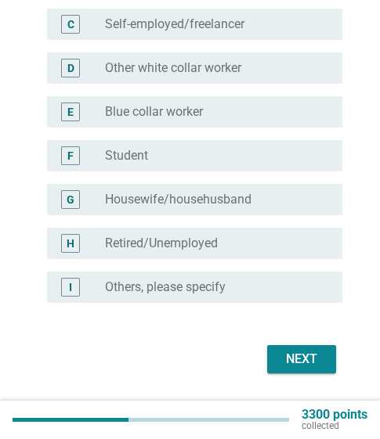
scroll to position [313, 0]
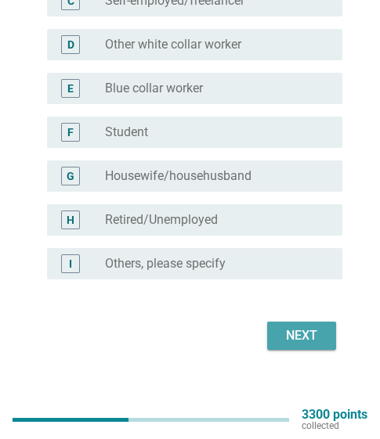
click at [308, 329] on div "Next" at bounding box center [301, 335] width 44 height 19
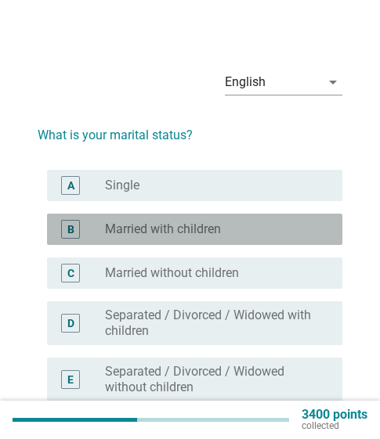
click at [267, 230] on div "radio_button_unchecked Married with children" at bounding box center [211, 229] width 212 height 16
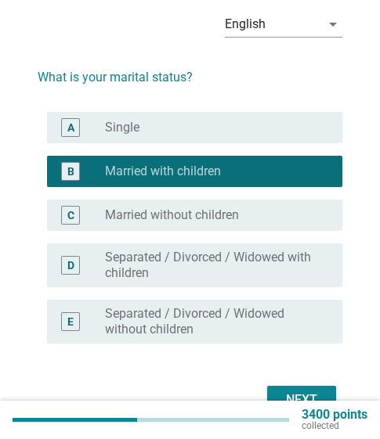
scroll to position [132, 0]
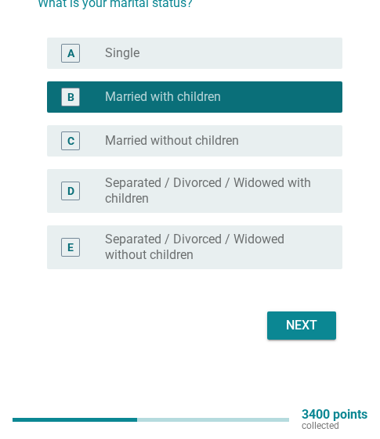
click at [309, 320] on div "Next" at bounding box center [301, 325] width 44 height 19
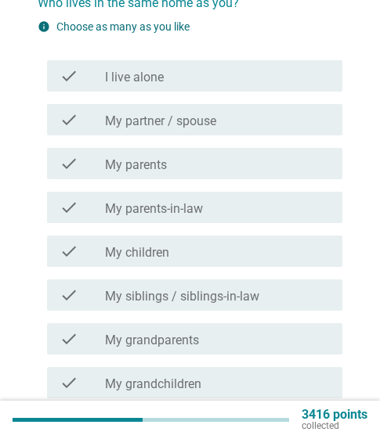
scroll to position [0, 0]
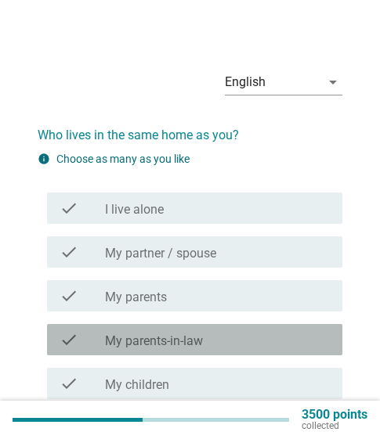
click at [256, 344] on div "check_box_outline_blank My parents-in-law" at bounding box center [217, 339] width 225 height 19
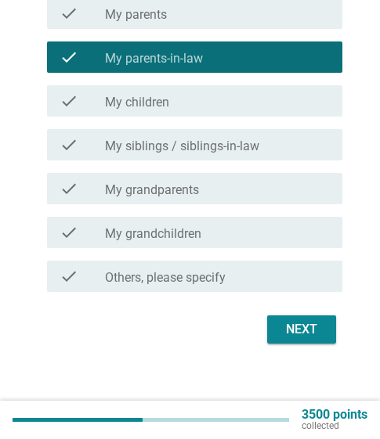
scroll to position [286, 0]
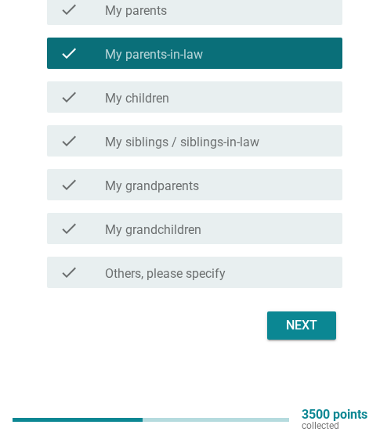
click at [302, 329] on div "Next" at bounding box center [301, 325] width 44 height 19
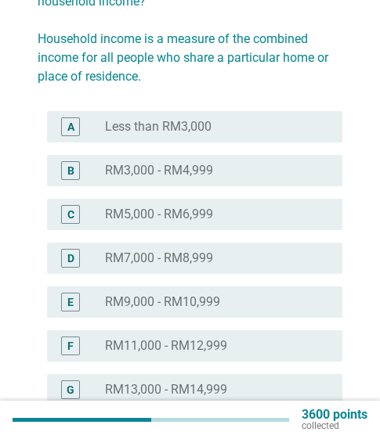
scroll to position [157, 0]
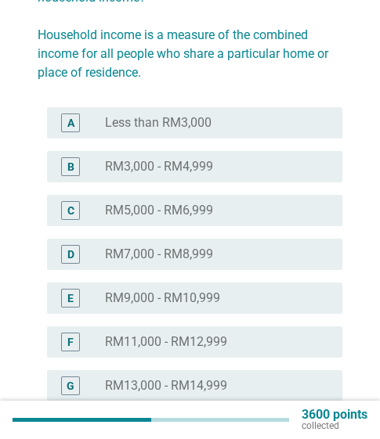
click at [225, 259] on div "radio_button_unchecked RM7,000 - RM8,999" at bounding box center [211, 254] width 212 height 16
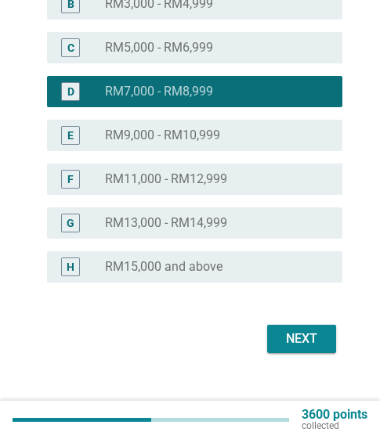
scroll to position [333, 0]
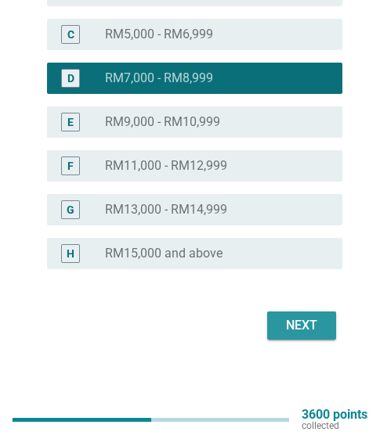
click at [305, 326] on div "Next" at bounding box center [301, 325] width 44 height 19
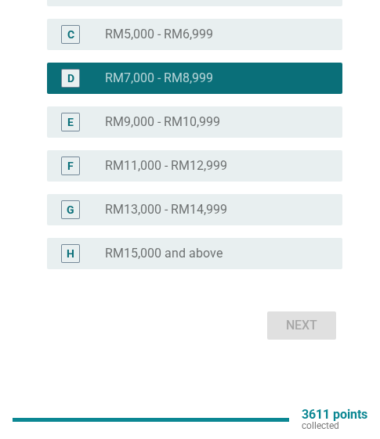
scroll to position [0, 0]
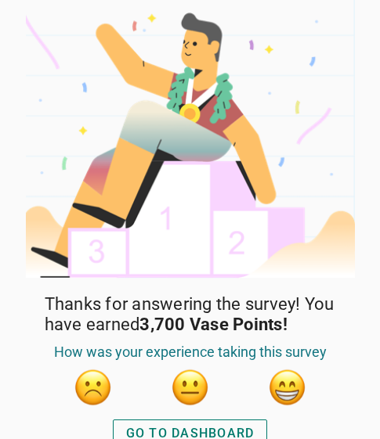
scroll to position [59, 0]
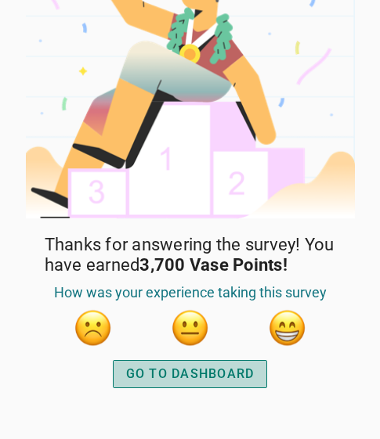
click at [228, 373] on div "GO TO DASHBOARD" at bounding box center [190, 374] width 128 height 19
